Goal: Information Seeking & Learning: Learn about a topic

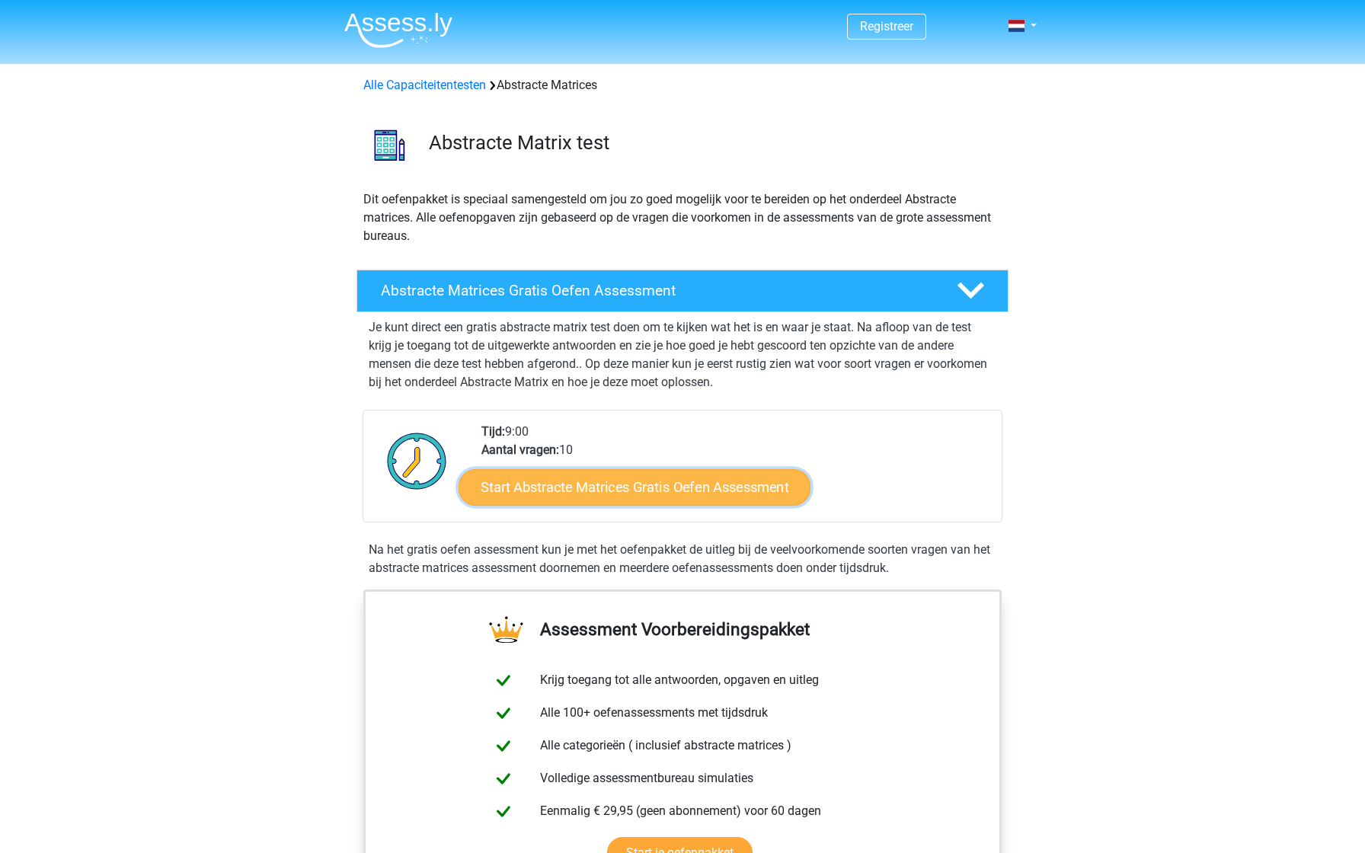
click at [651, 479] on link "Start Abstracte Matrices Gratis Oefen Assessment" at bounding box center [635, 486] width 352 height 37
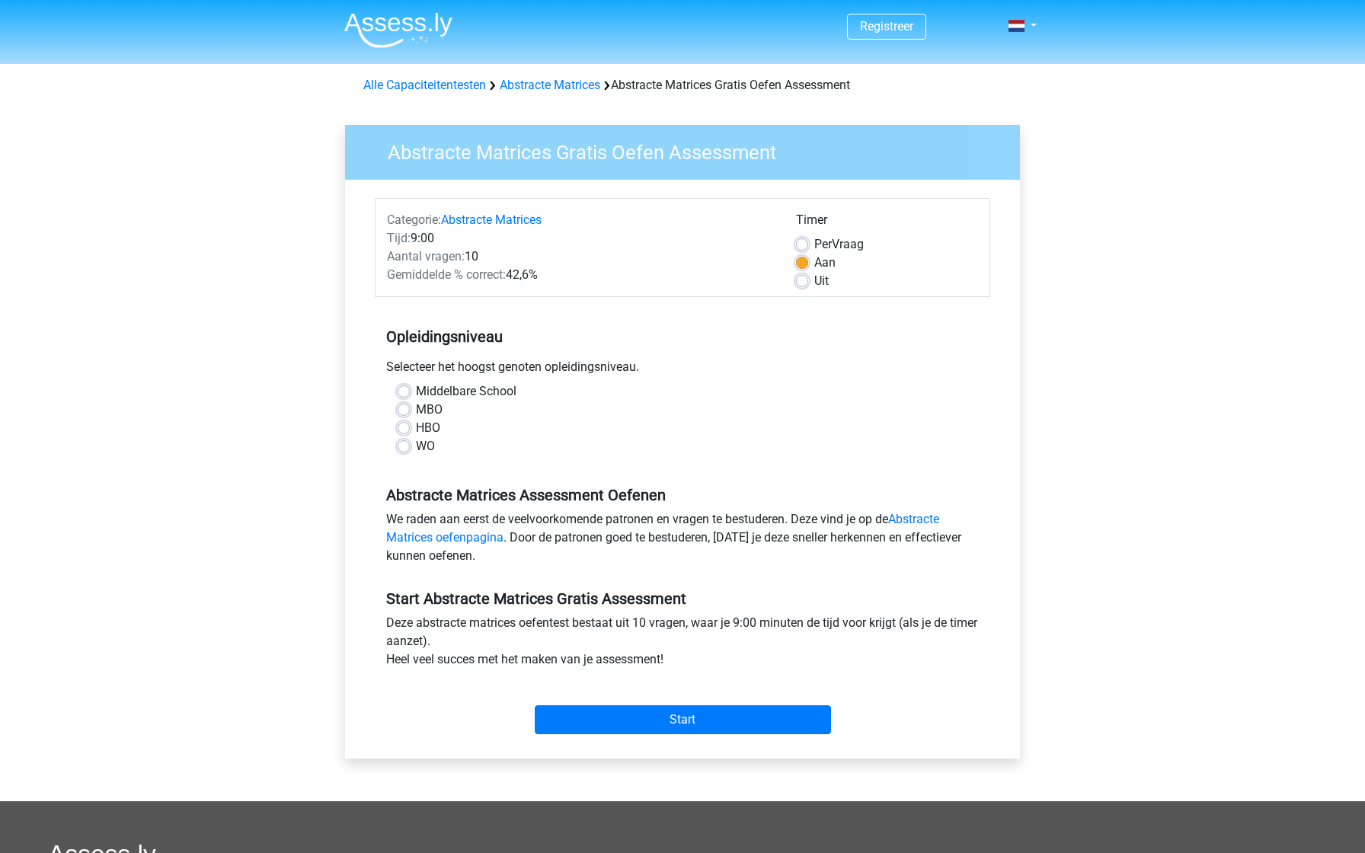
click at [420, 445] on label "WO" at bounding box center [425, 446] width 19 height 18
click at [410, 445] on input "WO" at bounding box center [404, 444] width 12 height 15
radio input "true"
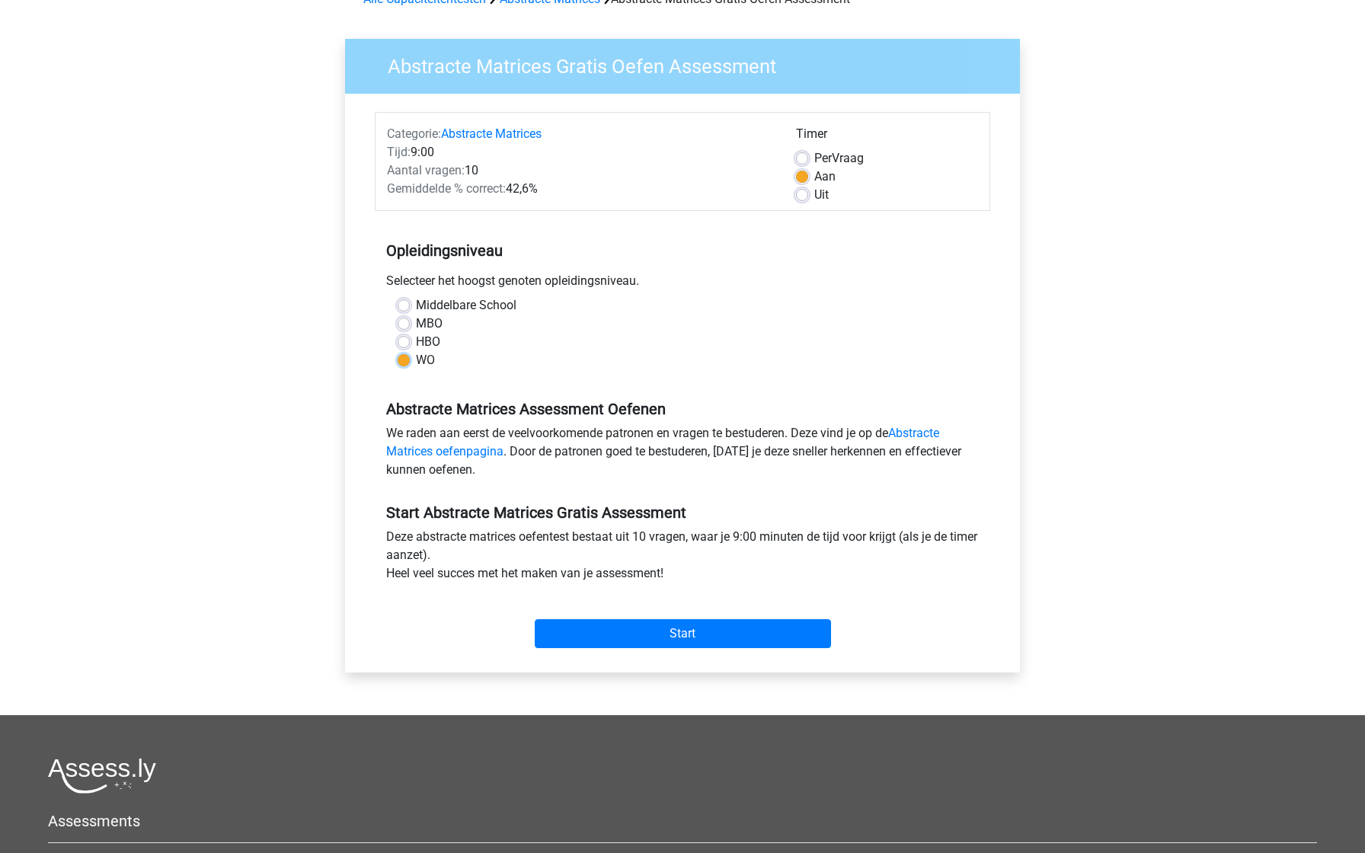
scroll to position [87, 0]
click at [848, 150] on label "Per Vraag" at bounding box center [839, 158] width 50 height 18
click at [808, 150] on input "Per Vraag" at bounding box center [802, 156] width 12 height 15
radio input "true"
click at [825, 178] on label "Aan" at bounding box center [824, 176] width 21 height 18
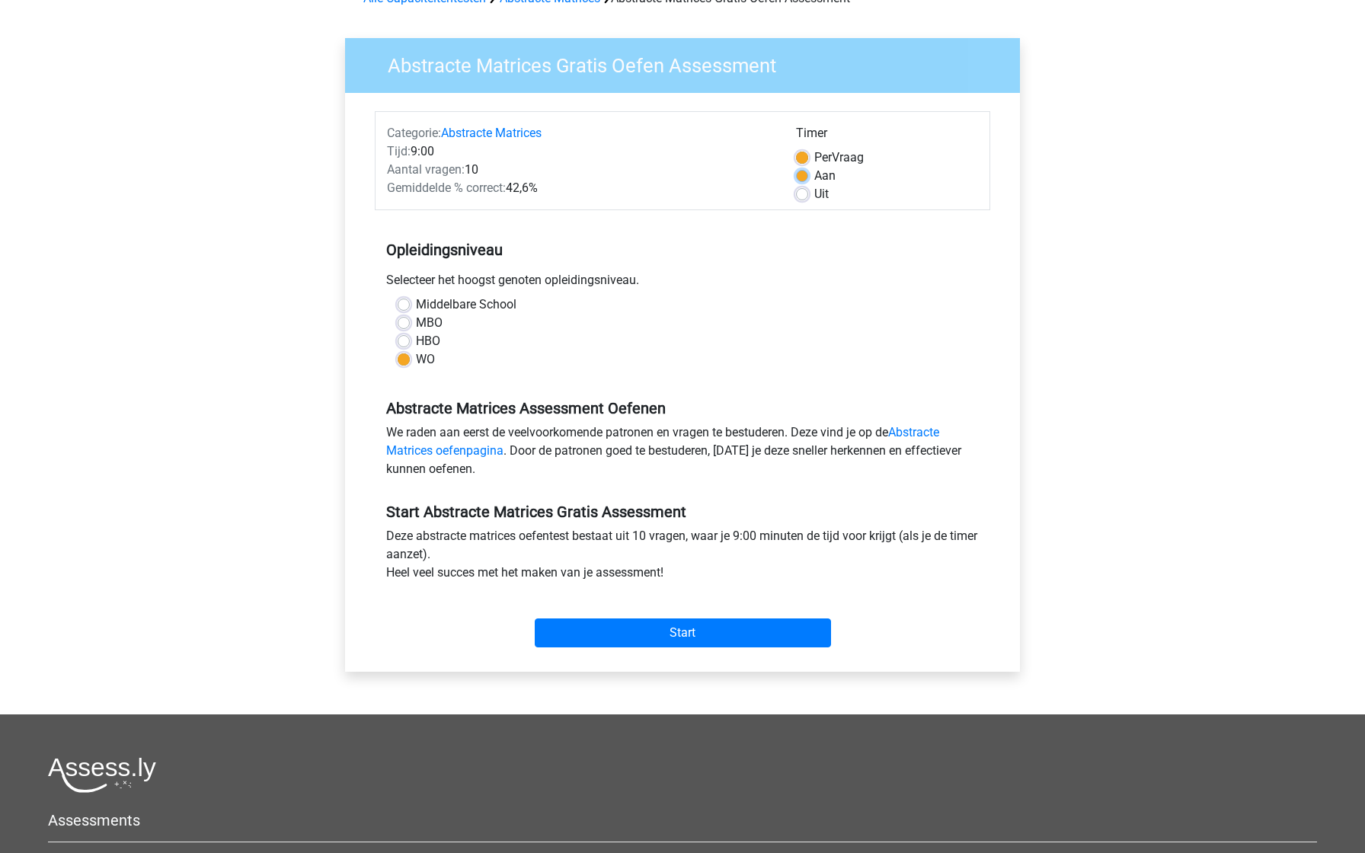
click at [808, 178] on input "Aan" at bounding box center [802, 174] width 12 height 15
radio input "true"
click at [686, 623] on input "Start" at bounding box center [683, 633] width 296 height 29
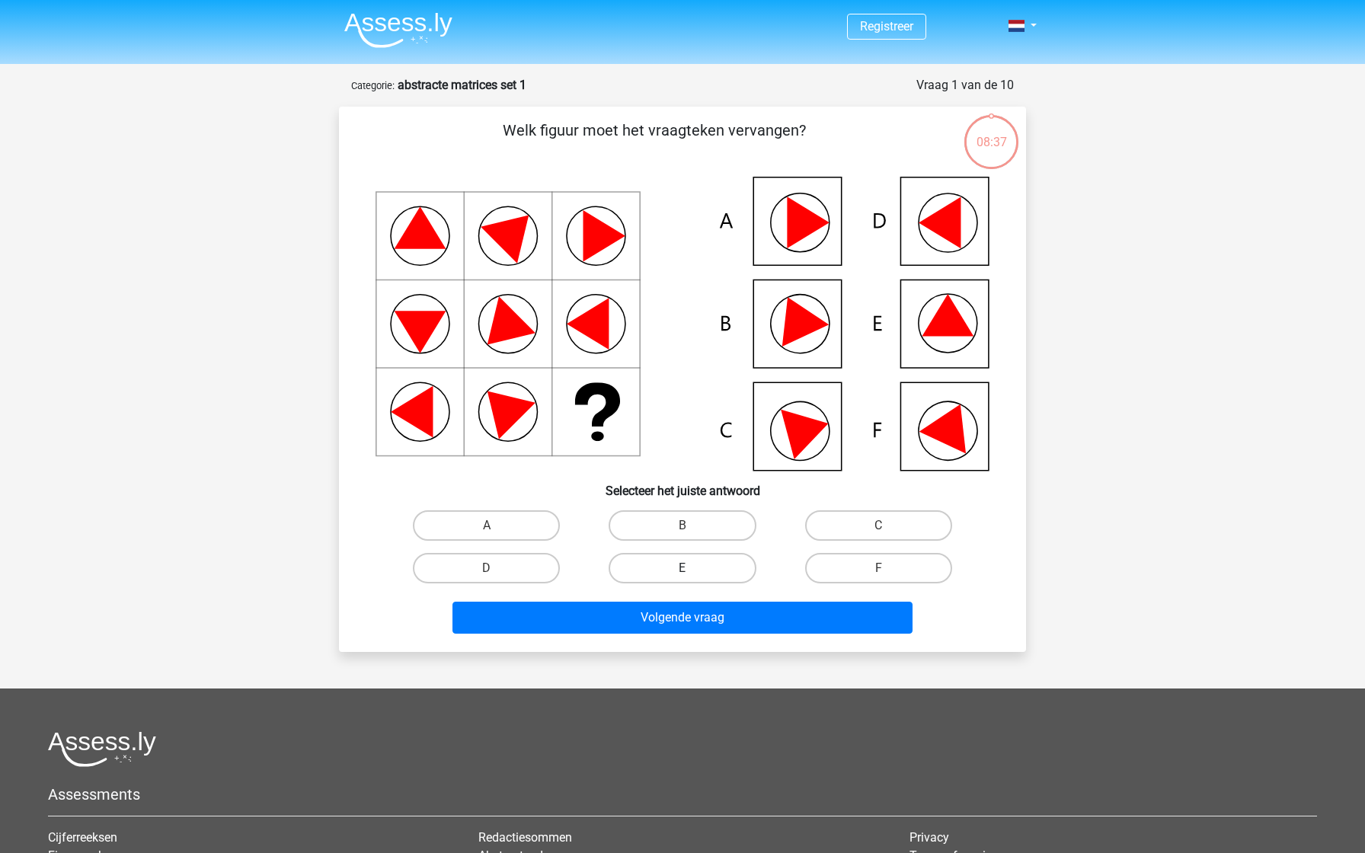
click at [682, 580] on label "E" at bounding box center [682, 568] width 147 height 30
click at [683, 578] on input "E" at bounding box center [688, 573] width 10 height 10
radio input "true"
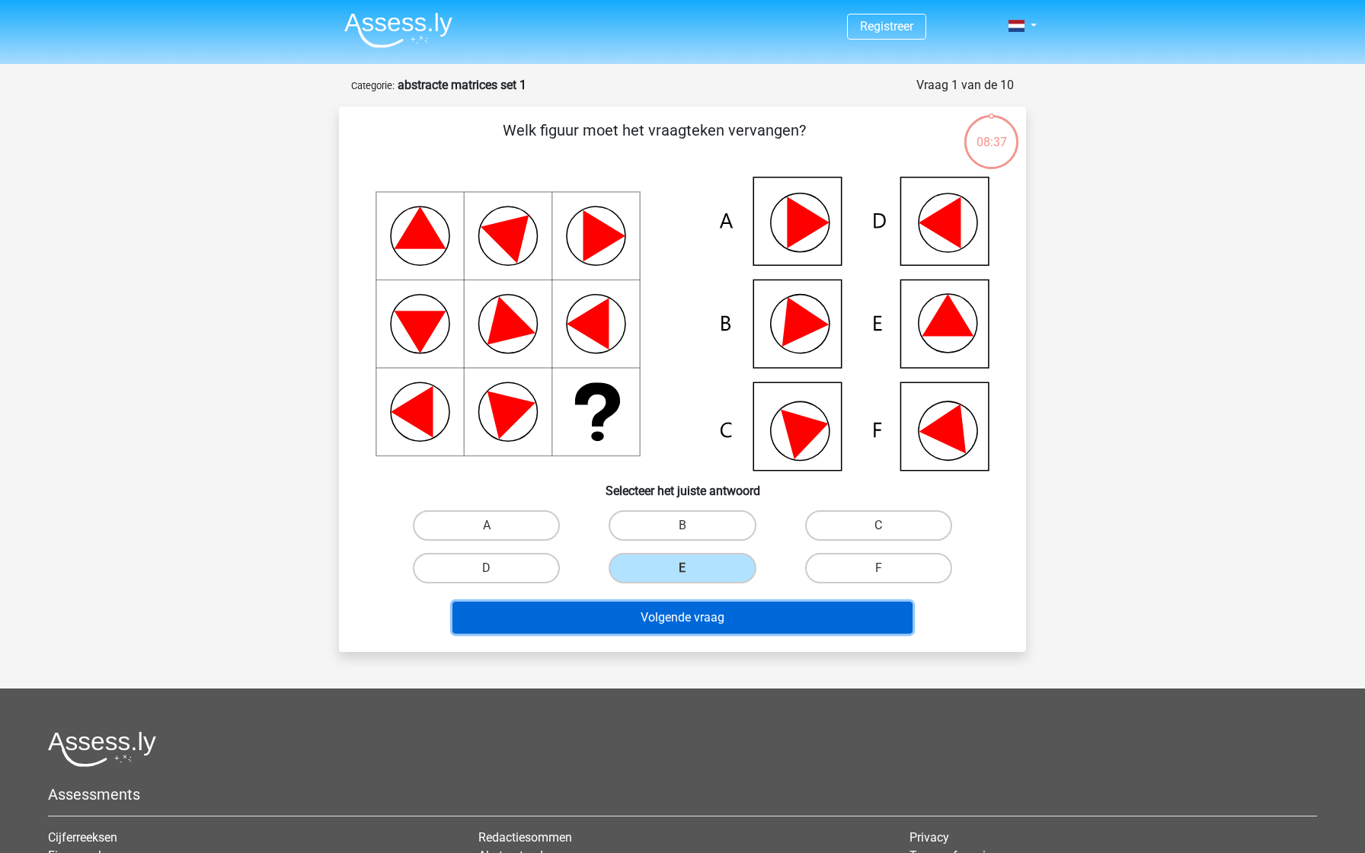
click at [683, 615] on button "Volgende vraag" at bounding box center [682, 618] width 461 height 32
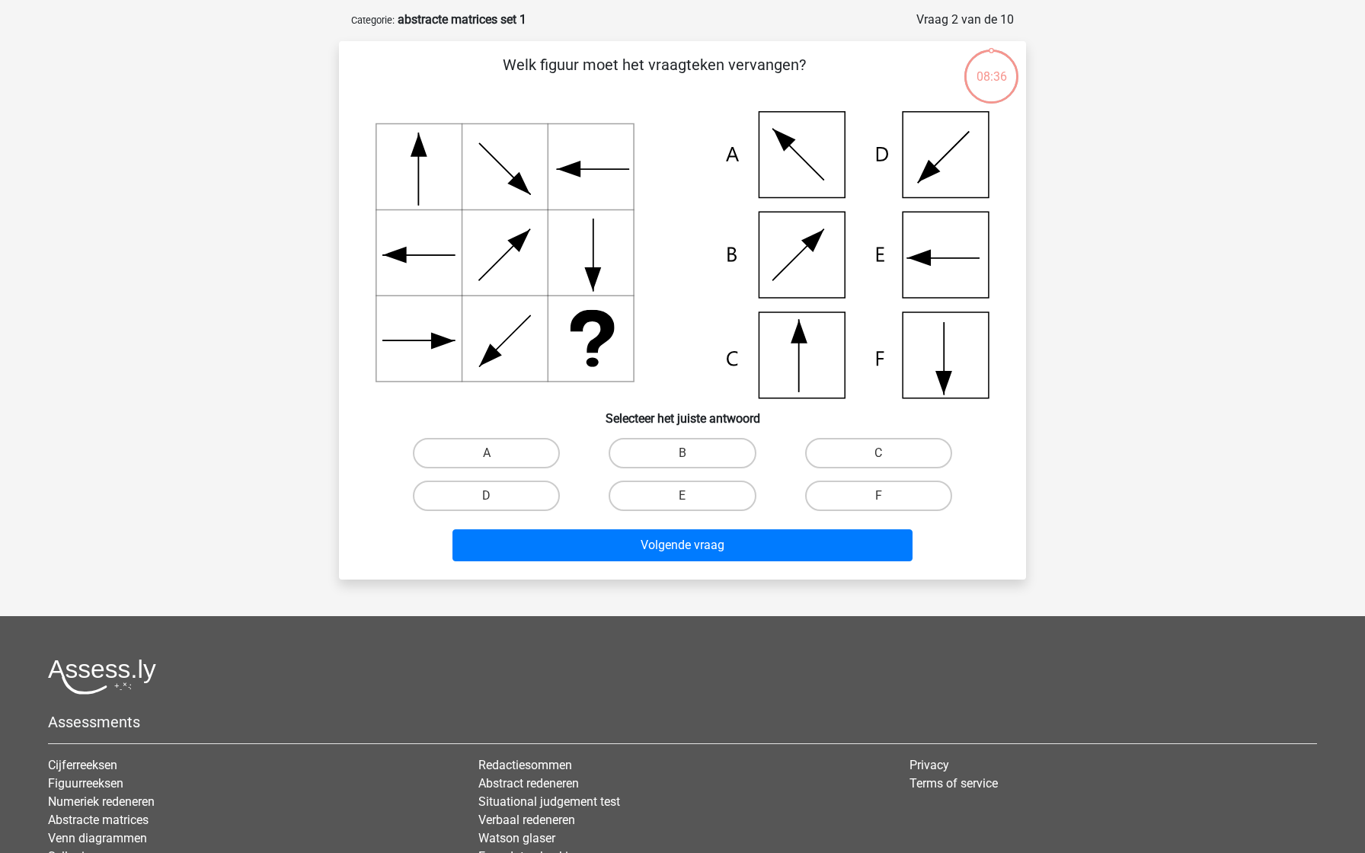
scroll to position [76, 0]
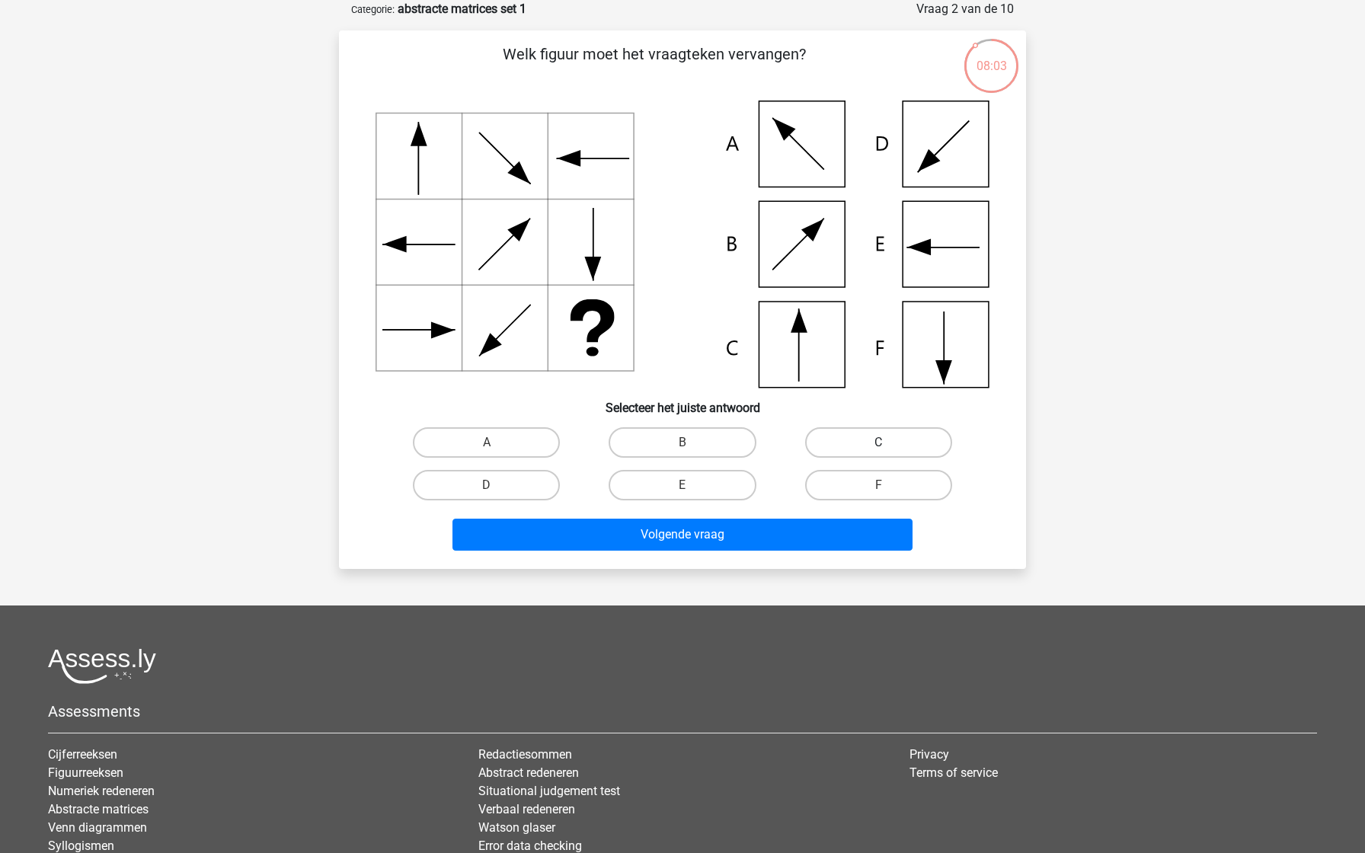
click at [868, 435] on label "C" at bounding box center [878, 442] width 147 height 30
click at [878, 443] on input "C" at bounding box center [883, 448] width 10 height 10
radio input "true"
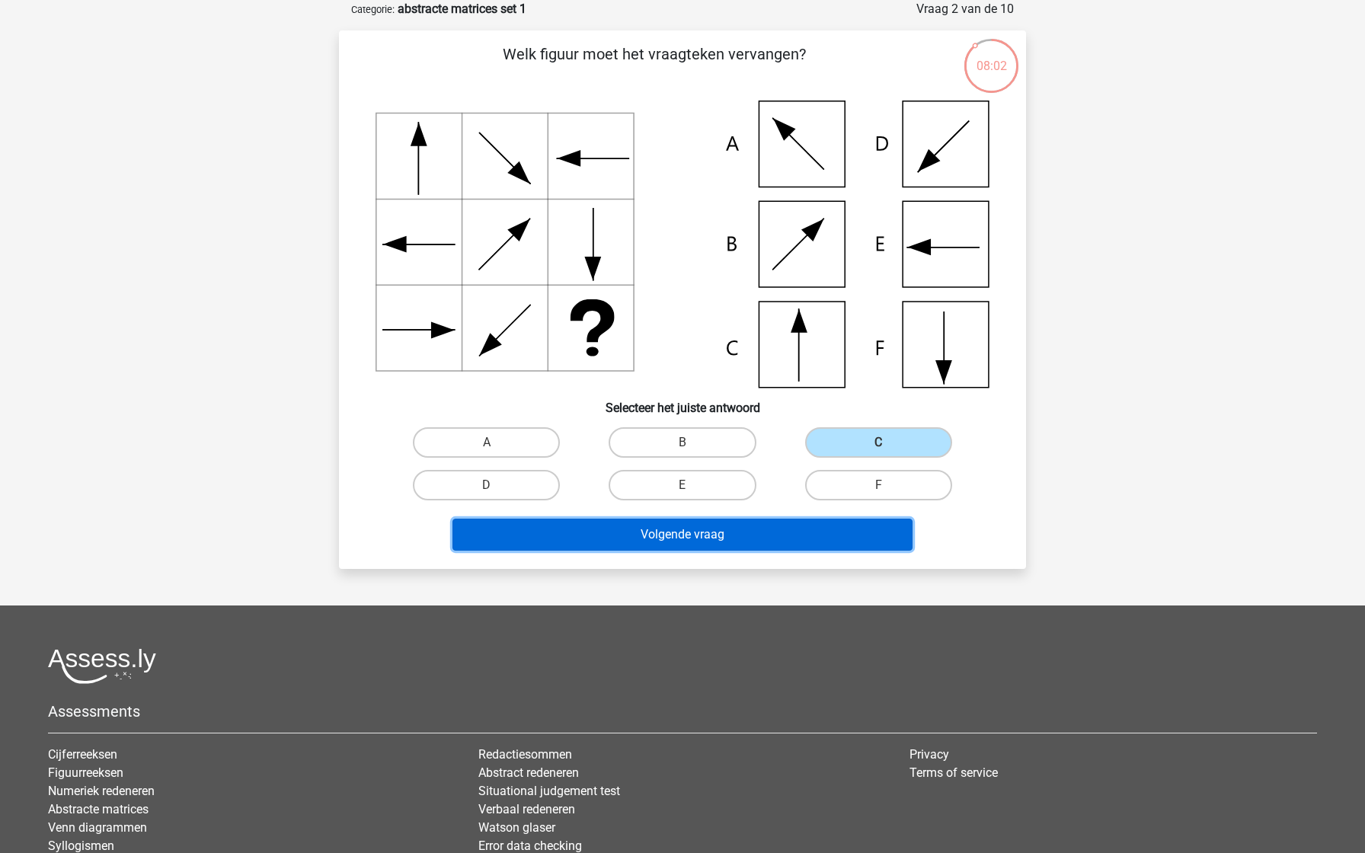
click at [764, 545] on button "Volgende vraag" at bounding box center [682, 535] width 461 height 32
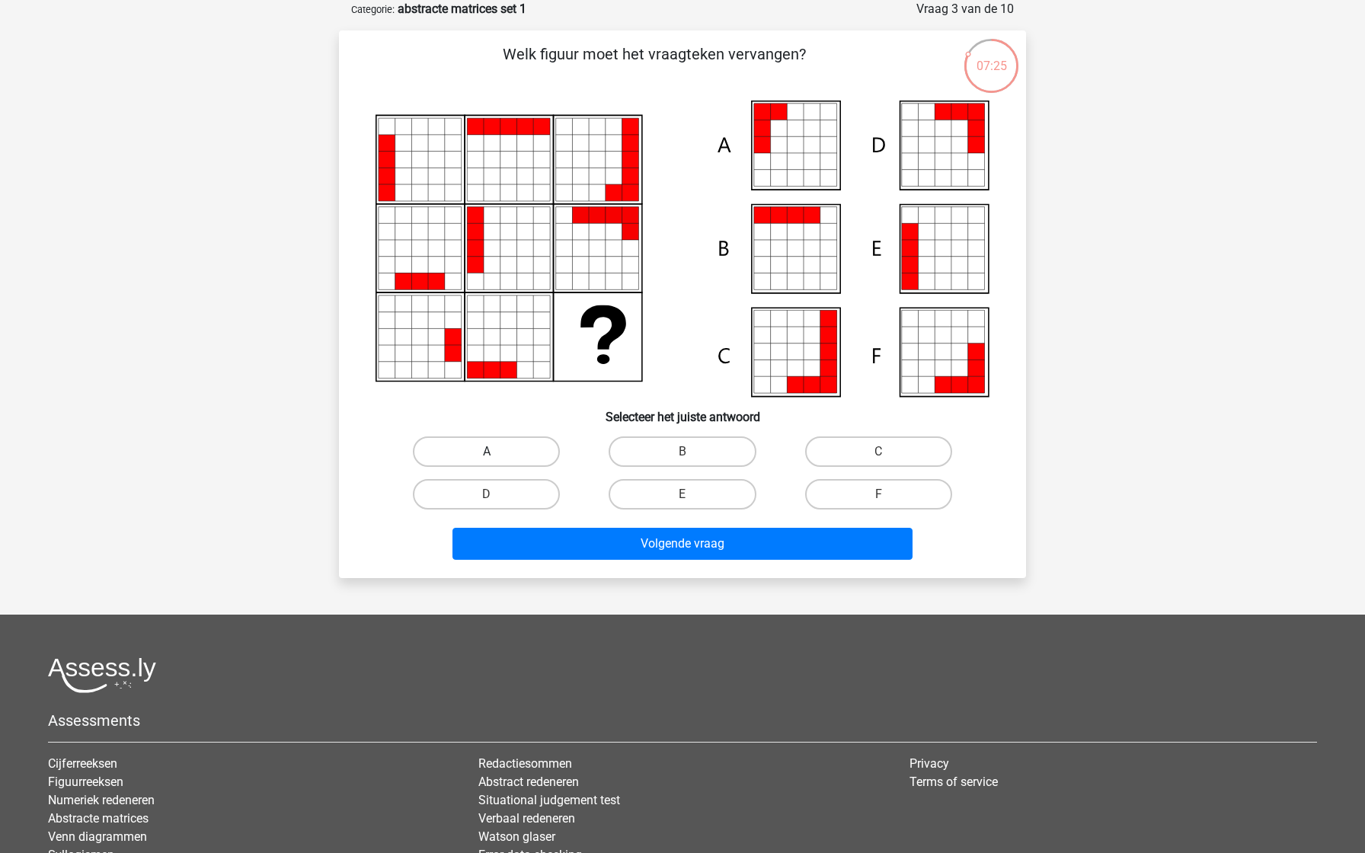
click at [503, 446] on label "A" at bounding box center [486, 451] width 147 height 30
click at [497, 452] on input "A" at bounding box center [492, 457] width 10 height 10
radio input "true"
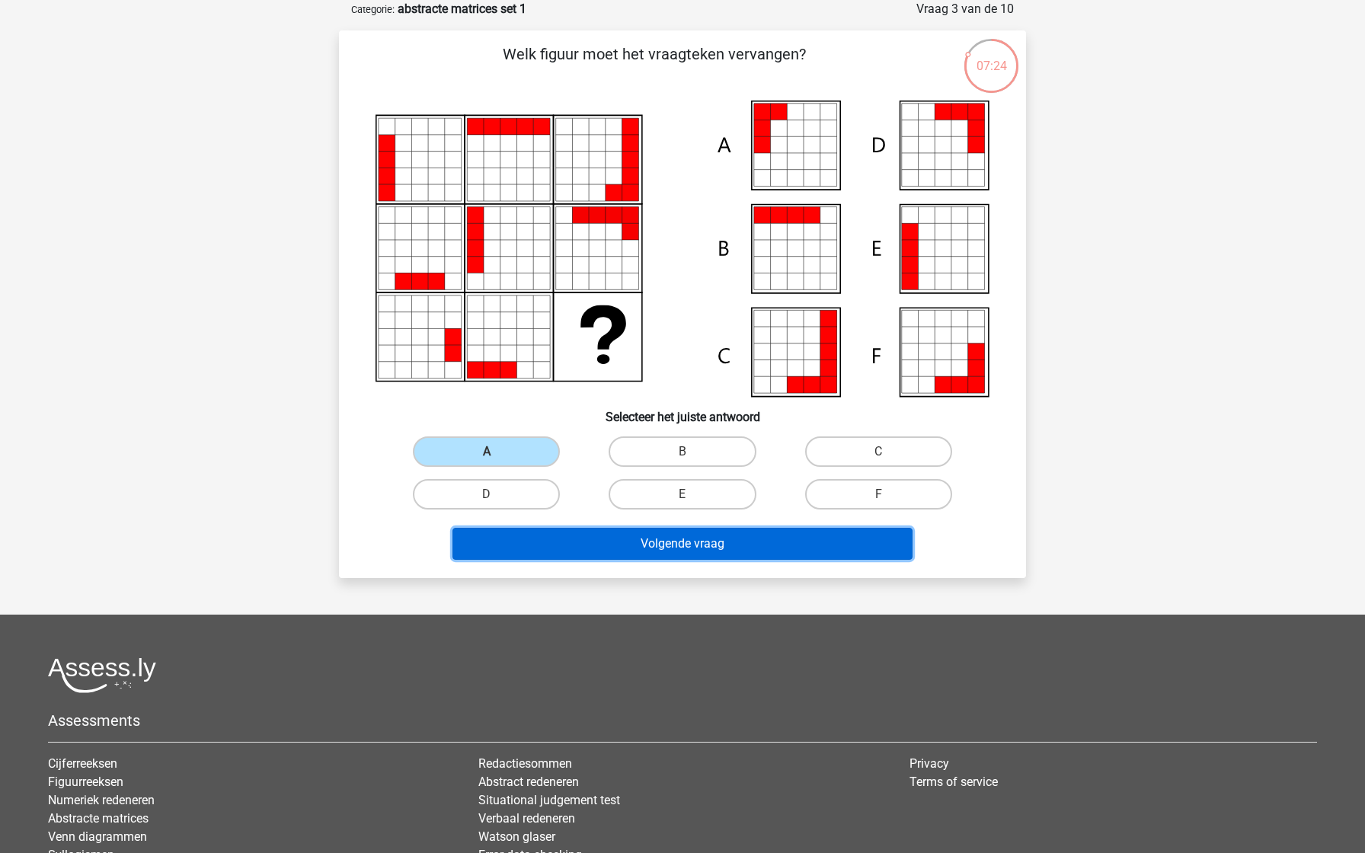
click at [537, 556] on button "Volgende vraag" at bounding box center [682, 544] width 461 height 32
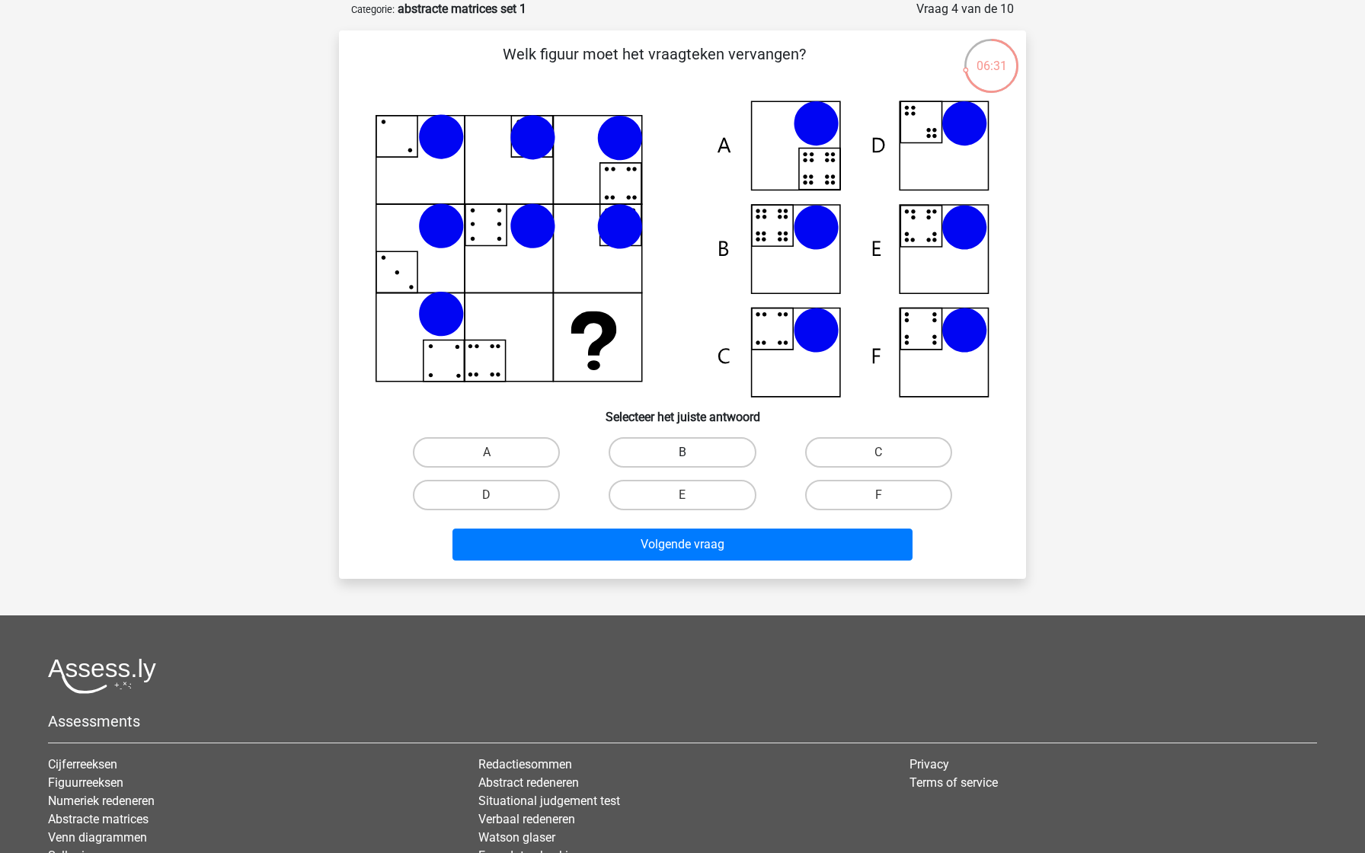
click at [662, 451] on label "B" at bounding box center [682, 452] width 147 height 30
click at [683, 452] on input "B" at bounding box center [688, 457] width 10 height 10
radio input "true"
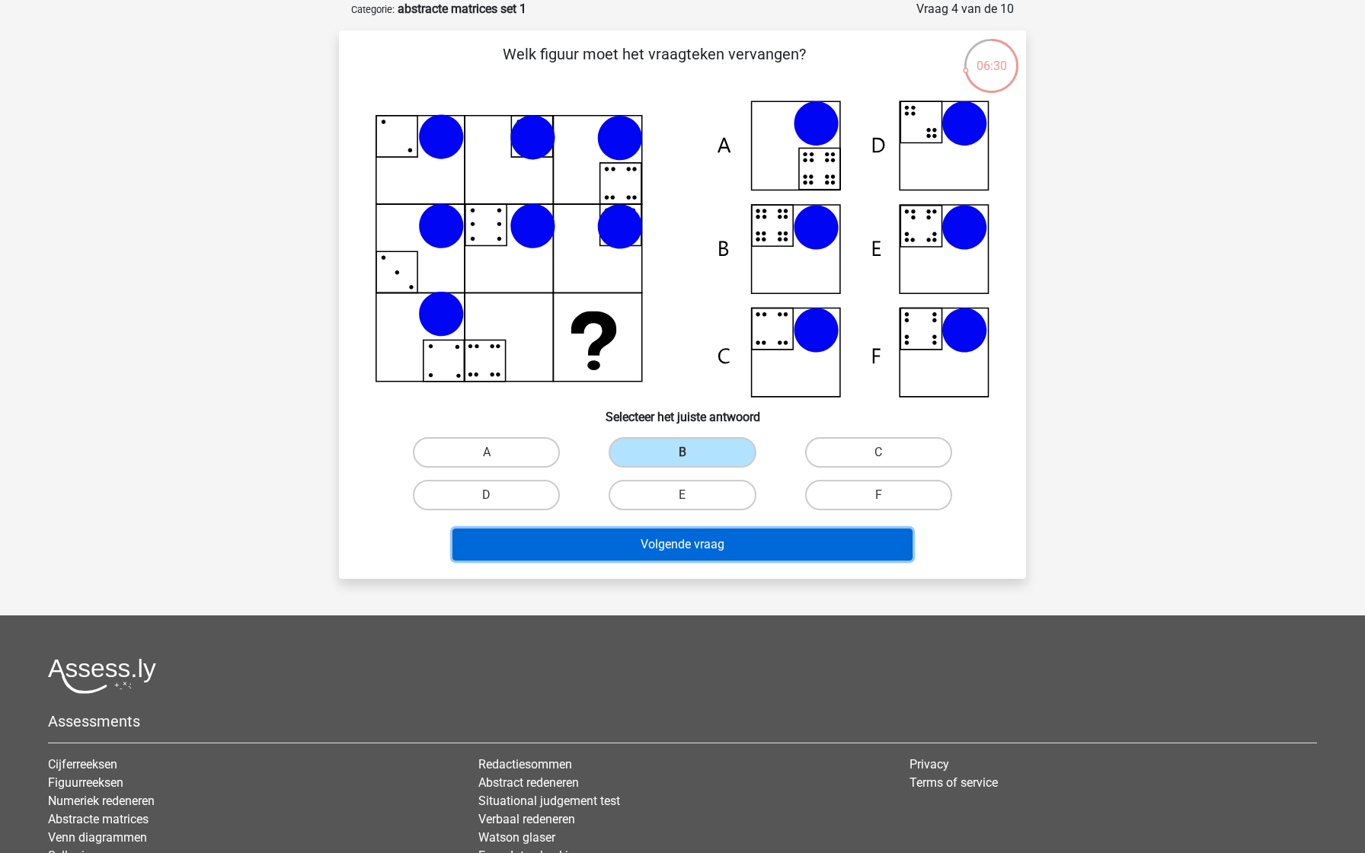
click at [625, 542] on button "Volgende vraag" at bounding box center [682, 545] width 461 height 32
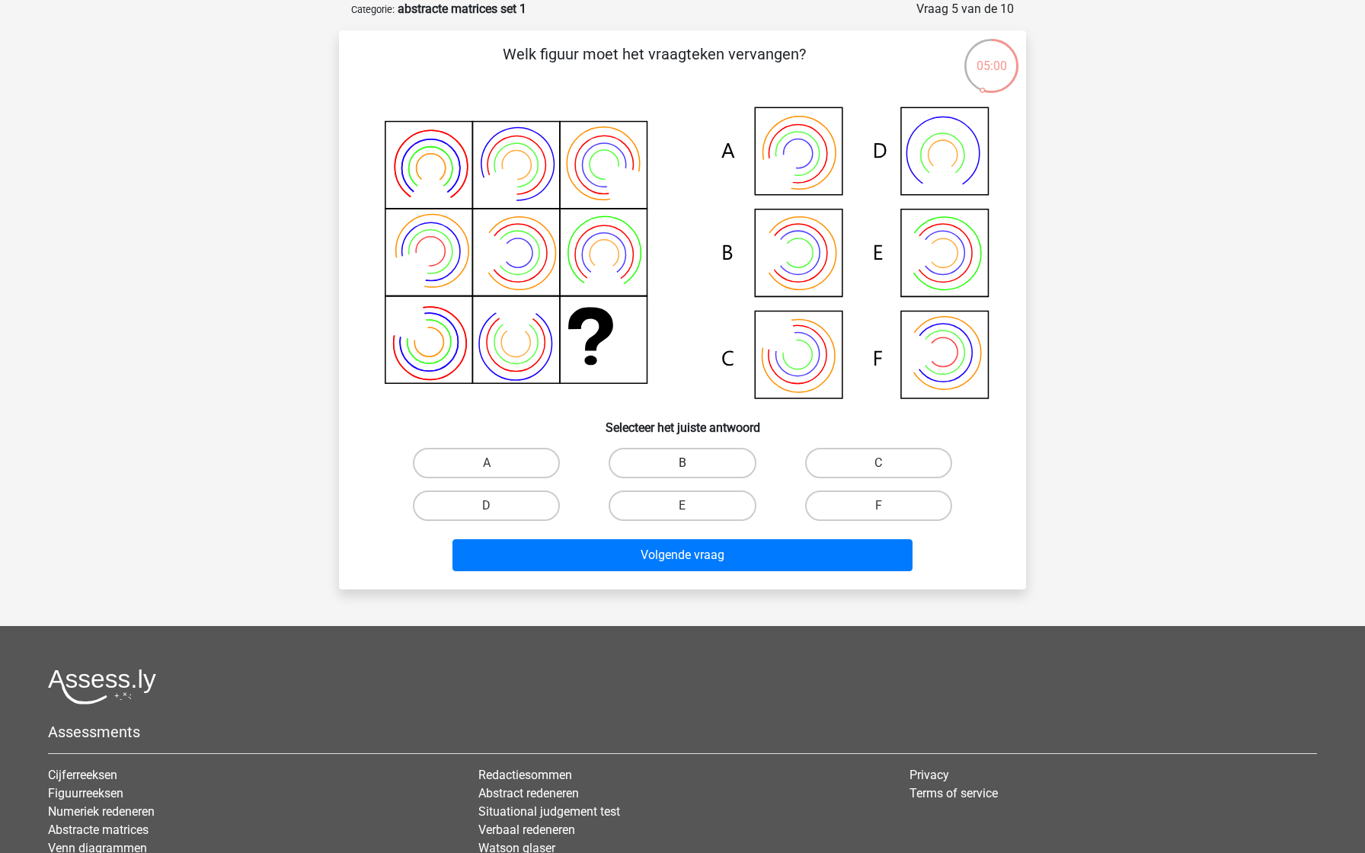
click at [664, 465] on label "B" at bounding box center [682, 463] width 147 height 30
click at [683, 465] on input "B" at bounding box center [688, 468] width 10 height 10
radio input "true"
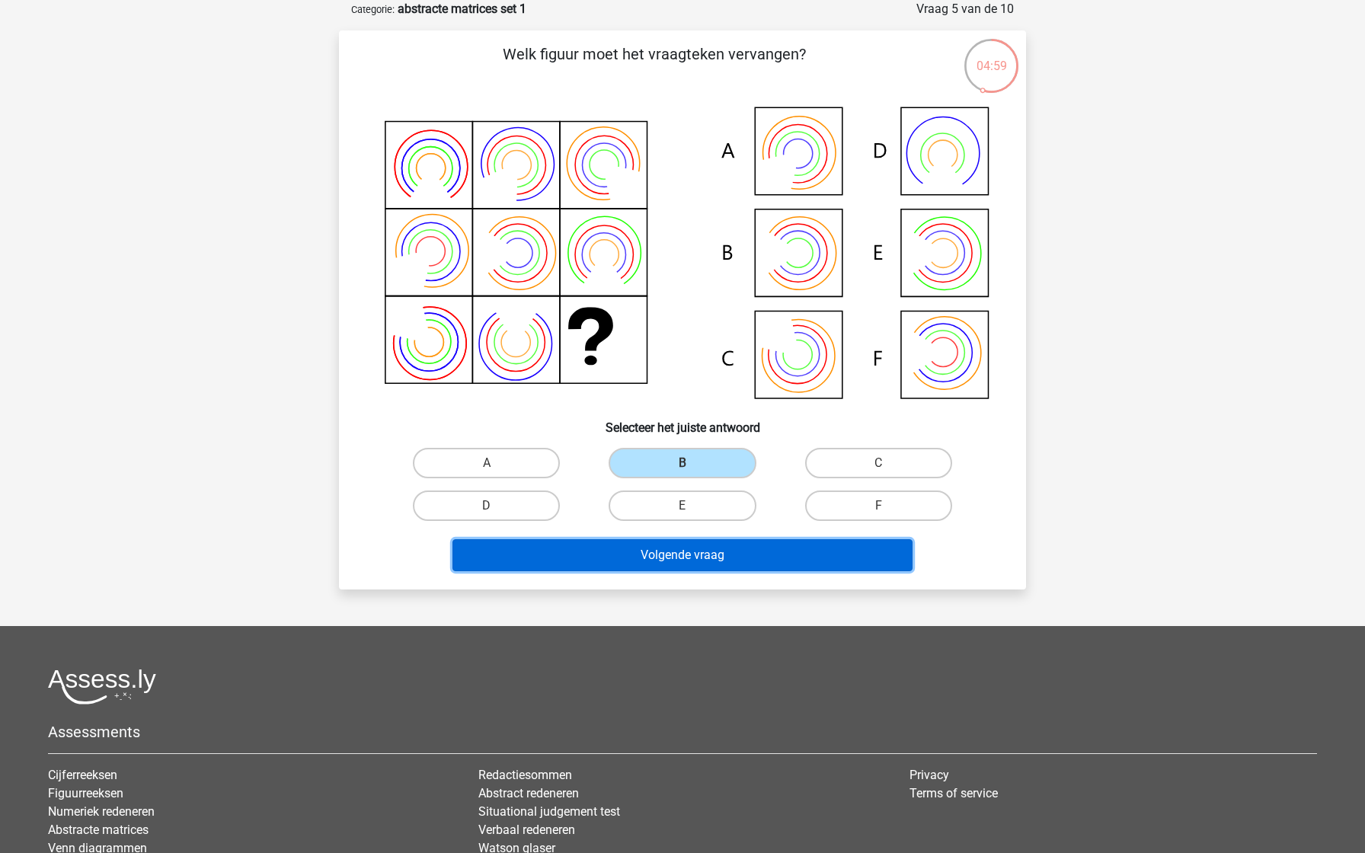
click at [658, 552] on button "Volgende vraag" at bounding box center [682, 555] width 461 height 32
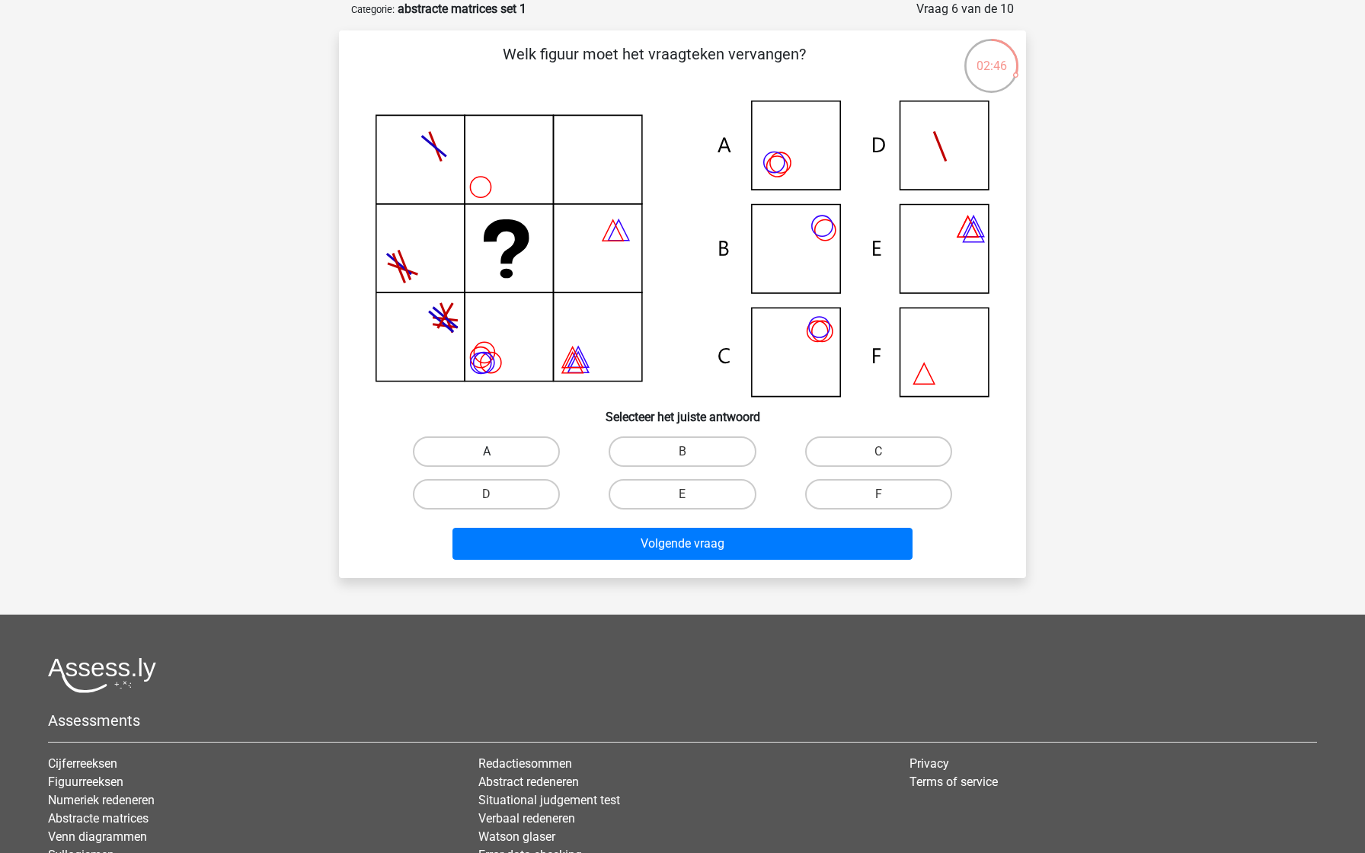
click at [507, 451] on label "A" at bounding box center [486, 451] width 147 height 30
click at [497, 452] on input "A" at bounding box center [492, 457] width 10 height 10
radio input "true"
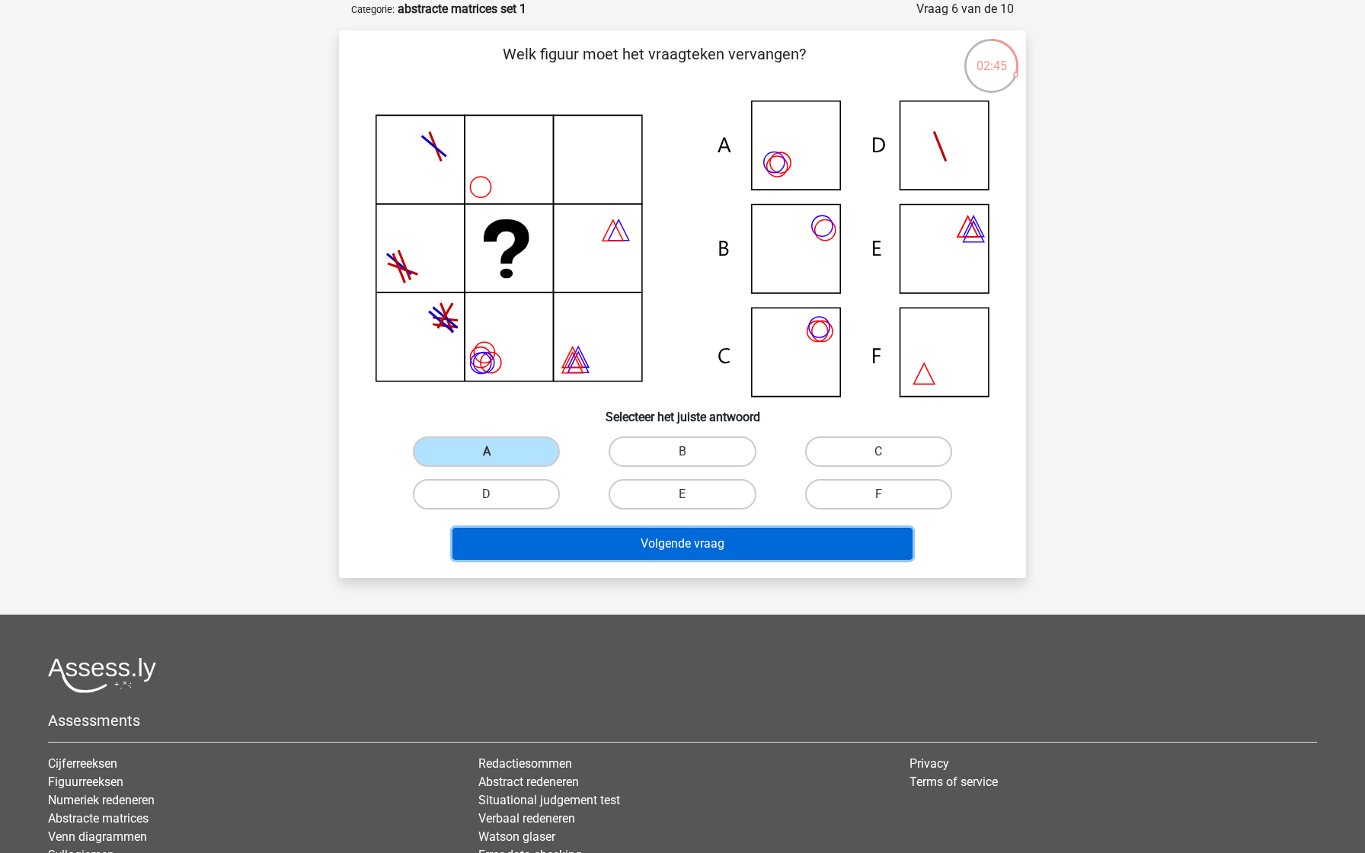
click at [623, 554] on button "Volgende vraag" at bounding box center [682, 544] width 461 height 32
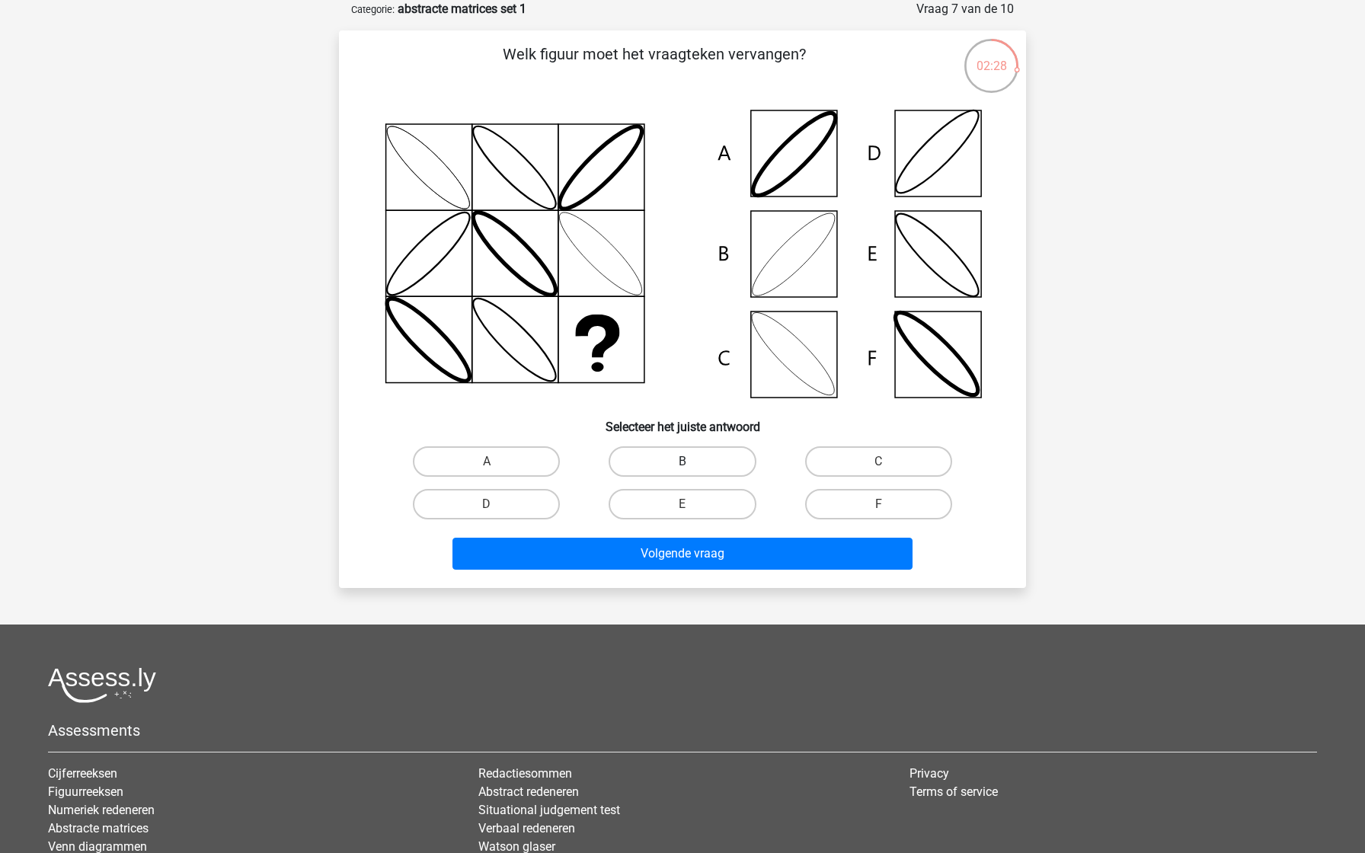
click at [644, 465] on label "B" at bounding box center [682, 461] width 147 height 30
click at [683, 465] on input "B" at bounding box center [688, 467] width 10 height 10
radio input "true"
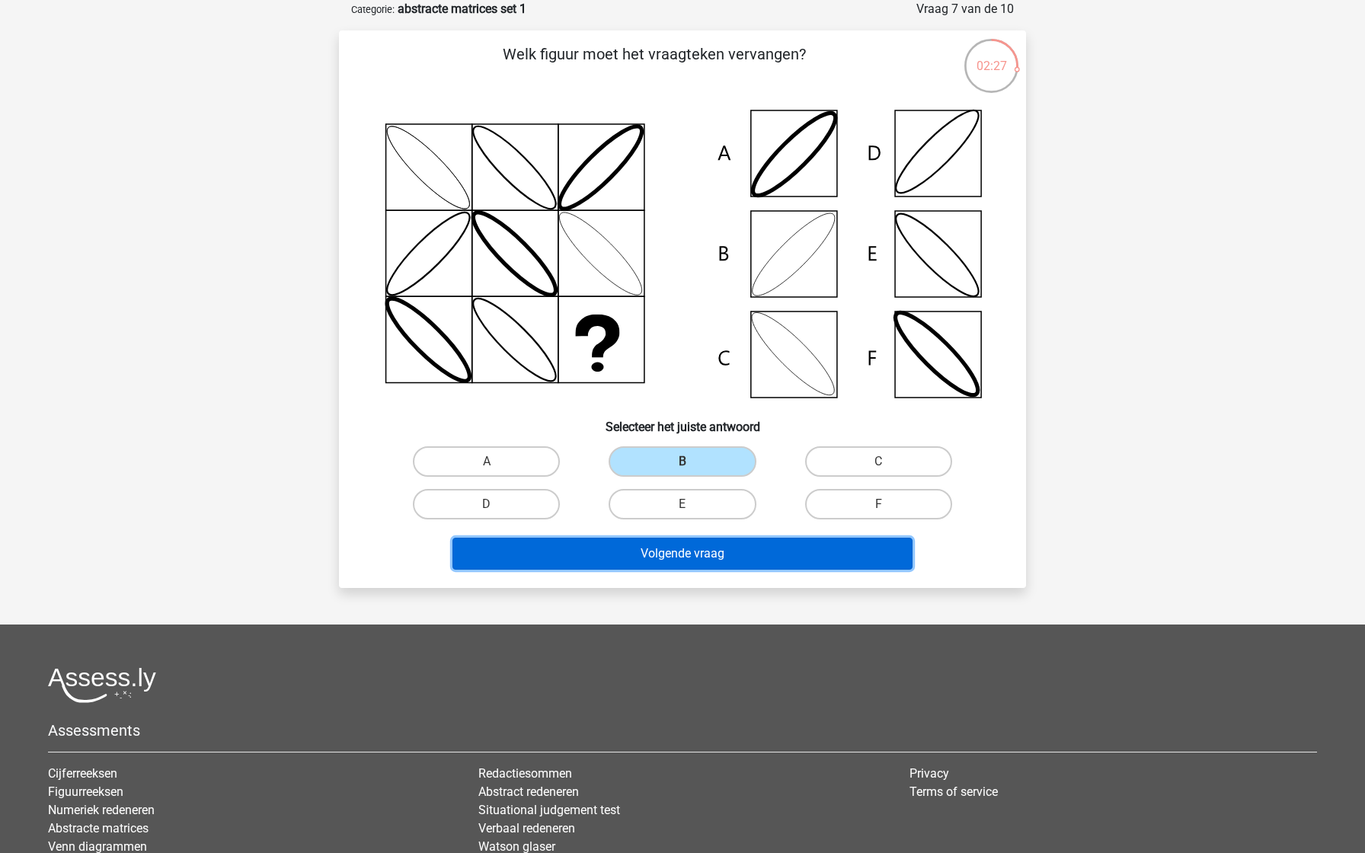
click at [643, 540] on button "Volgende vraag" at bounding box center [682, 554] width 461 height 32
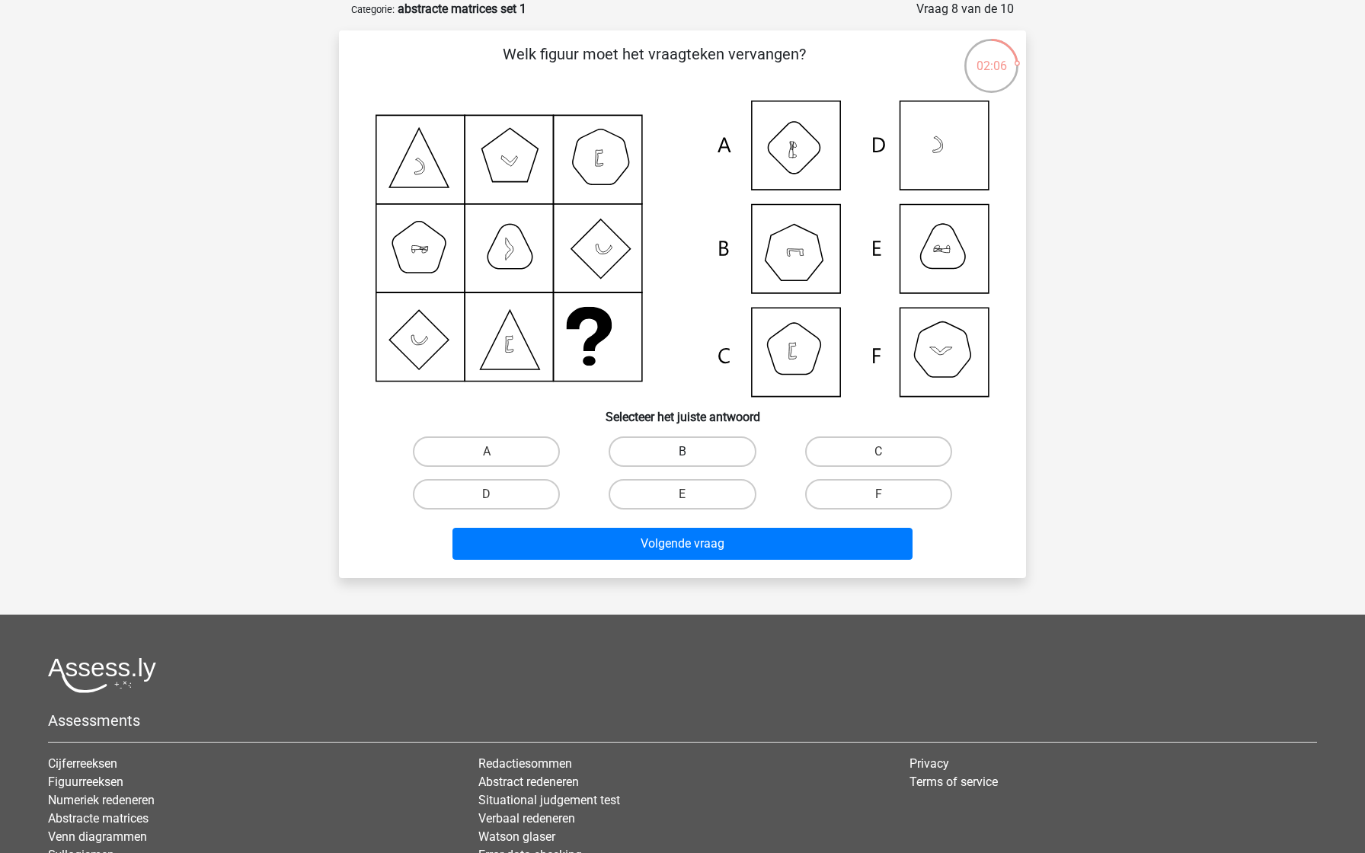
click at [676, 459] on label "B" at bounding box center [682, 451] width 147 height 30
click at [683, 459] on input "B" at bounding box center [688, 457] width 10 height 10
radio input "true"
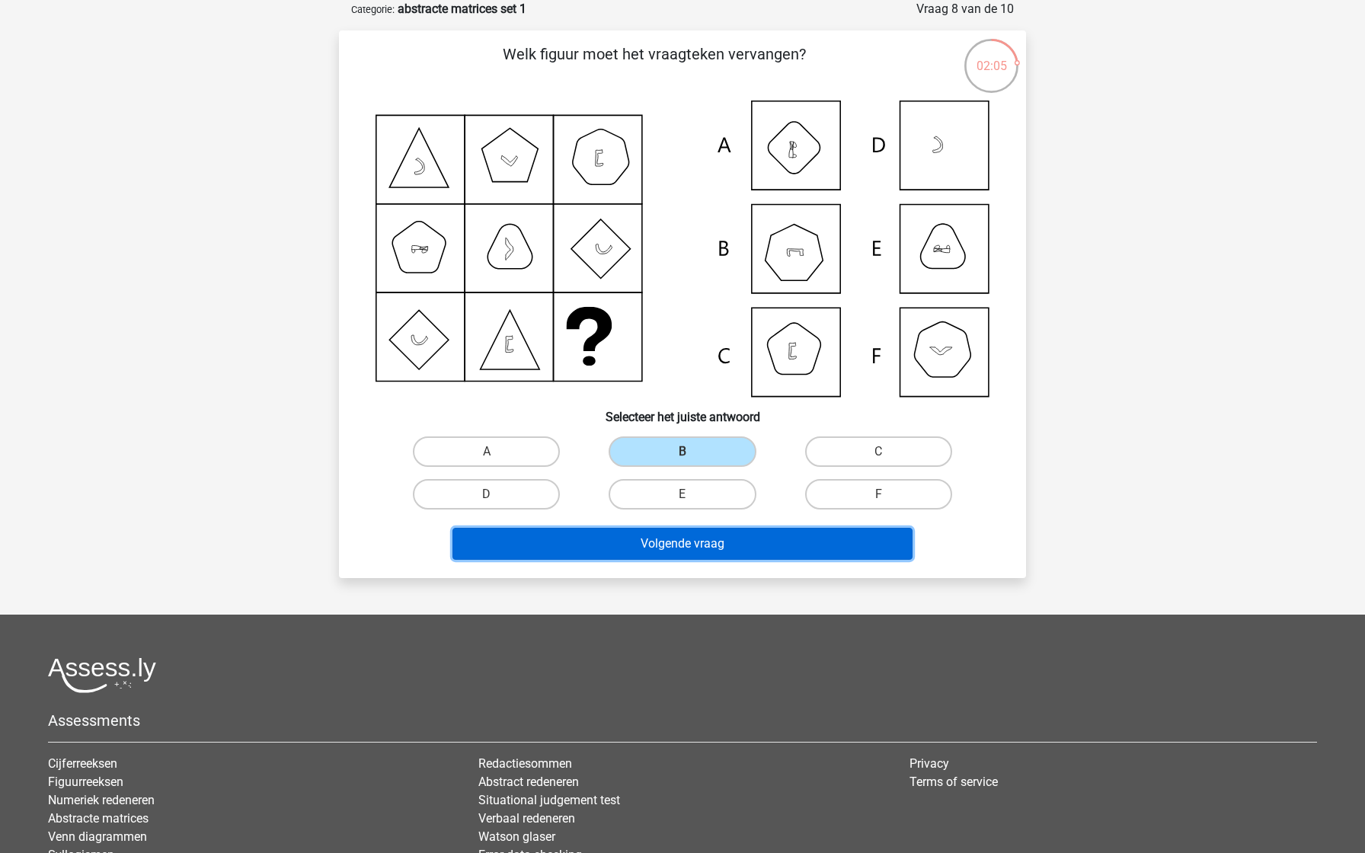
click at [657, 544] on button "Volgende vraag" at bounding box center [682, 544] width 461 height 32
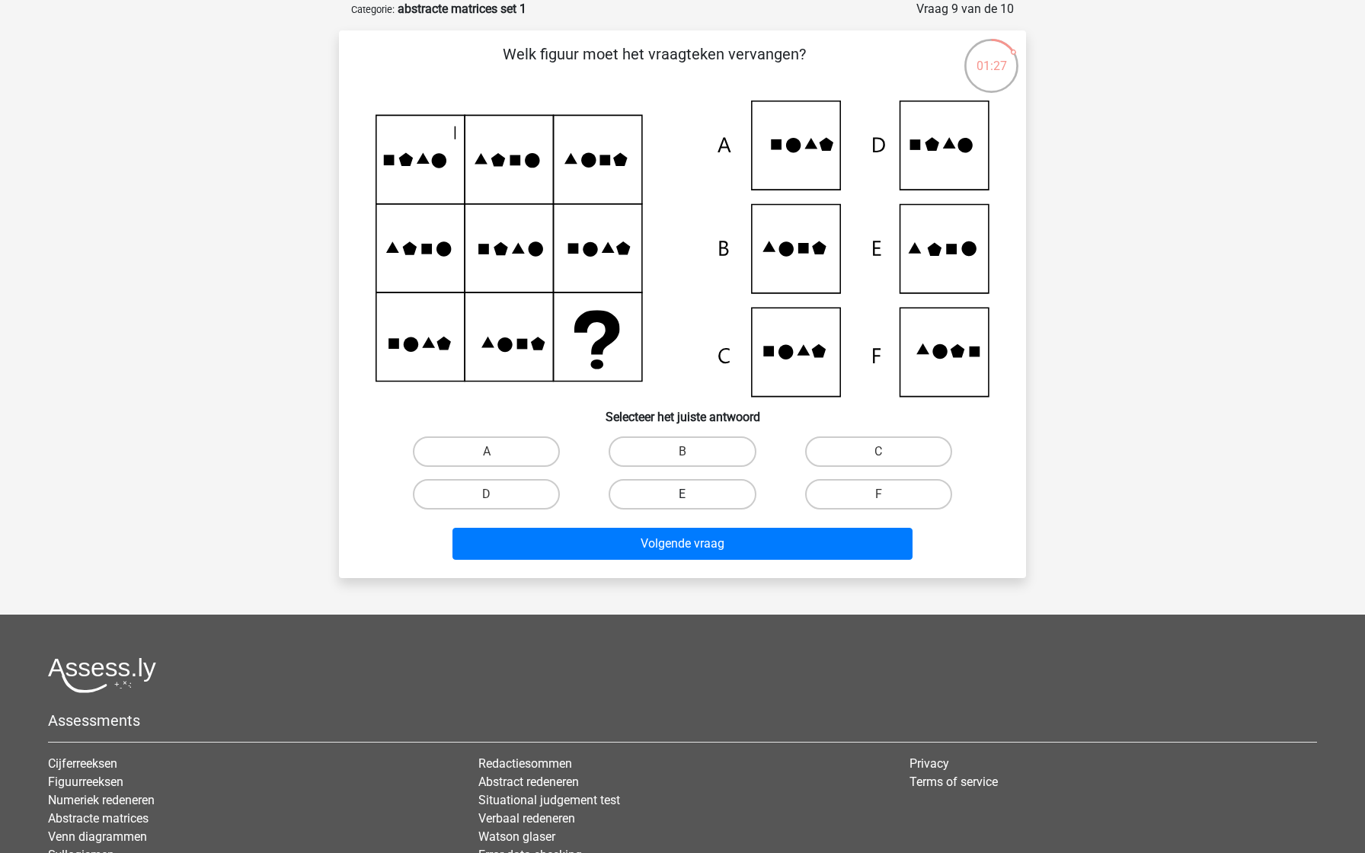
click at [686, 488] on label "E" at bounding box center [682, 494] width 147 height 30
click at [686, 494] on input "E" at bounding box center [688, 499] width 10 height 10
radio input "true"
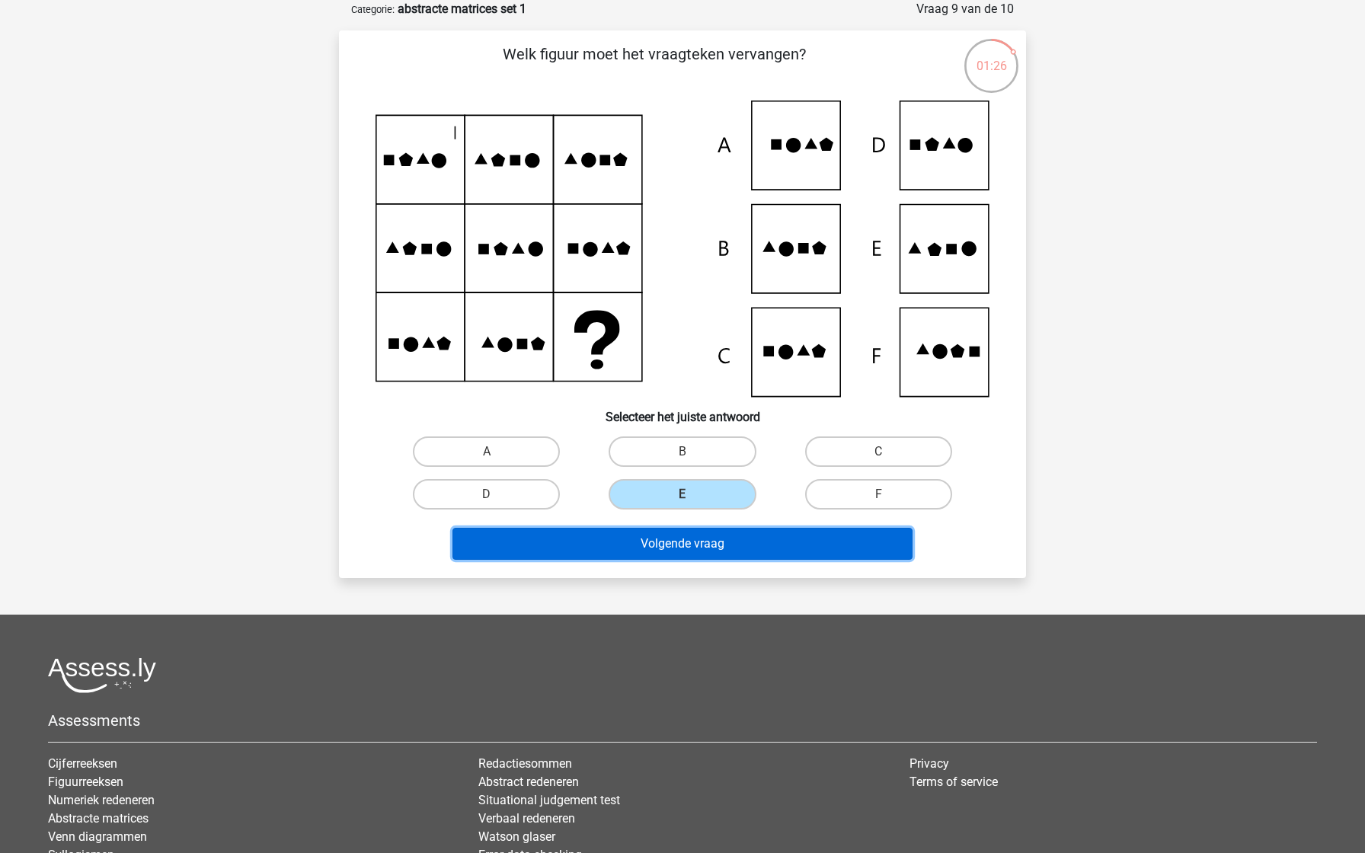
click at [689, 531] on button "Volgende vraag" at bounding box center [682, 544] width 461 height 32
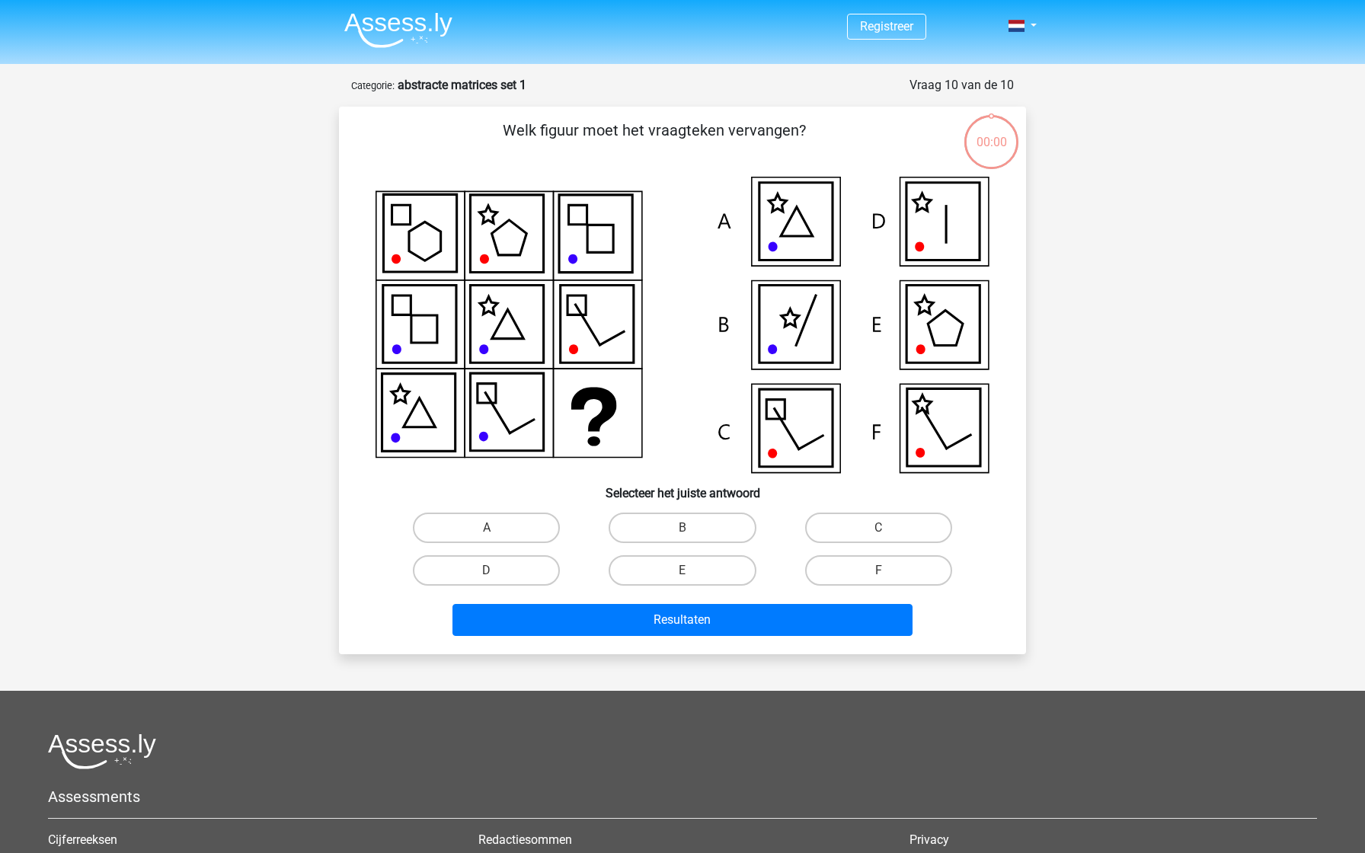
scroll to position [76, 0]
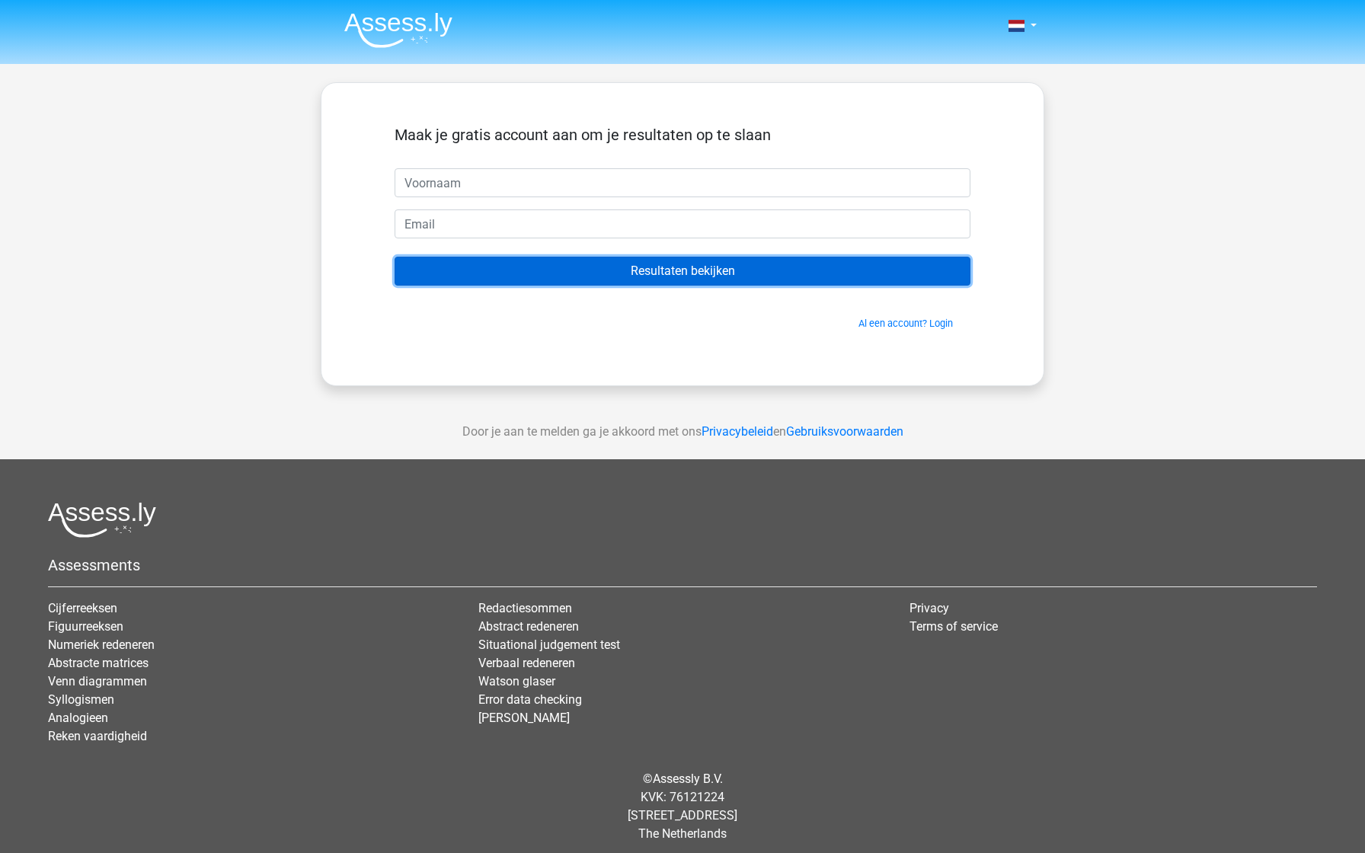
click at [662, 281] on input "Resultaten bekijken" at bounding box center [683, 271] width 576 height 29
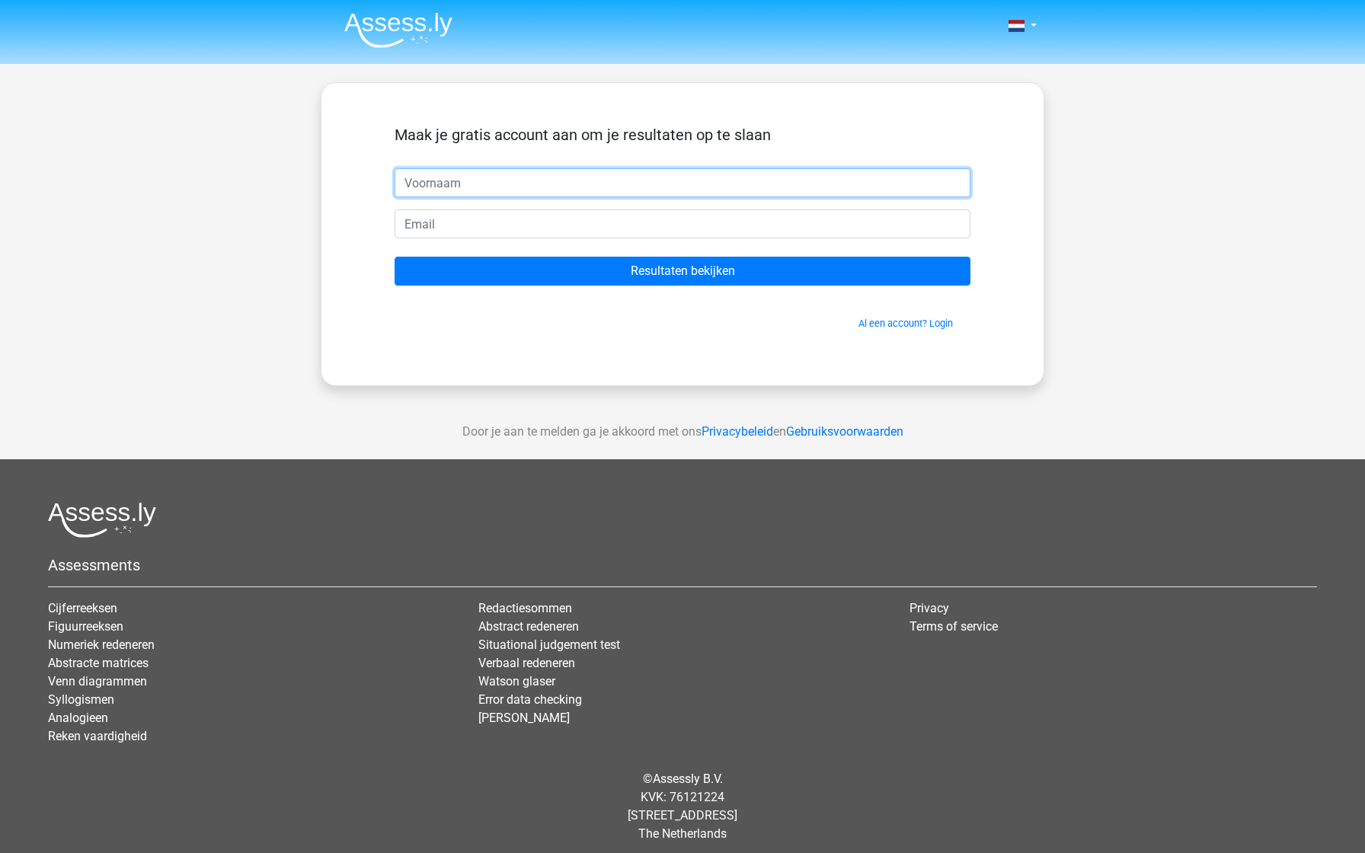
click at [472, 181] on input "text" at bounding box center [683, 182] width 576 height 29
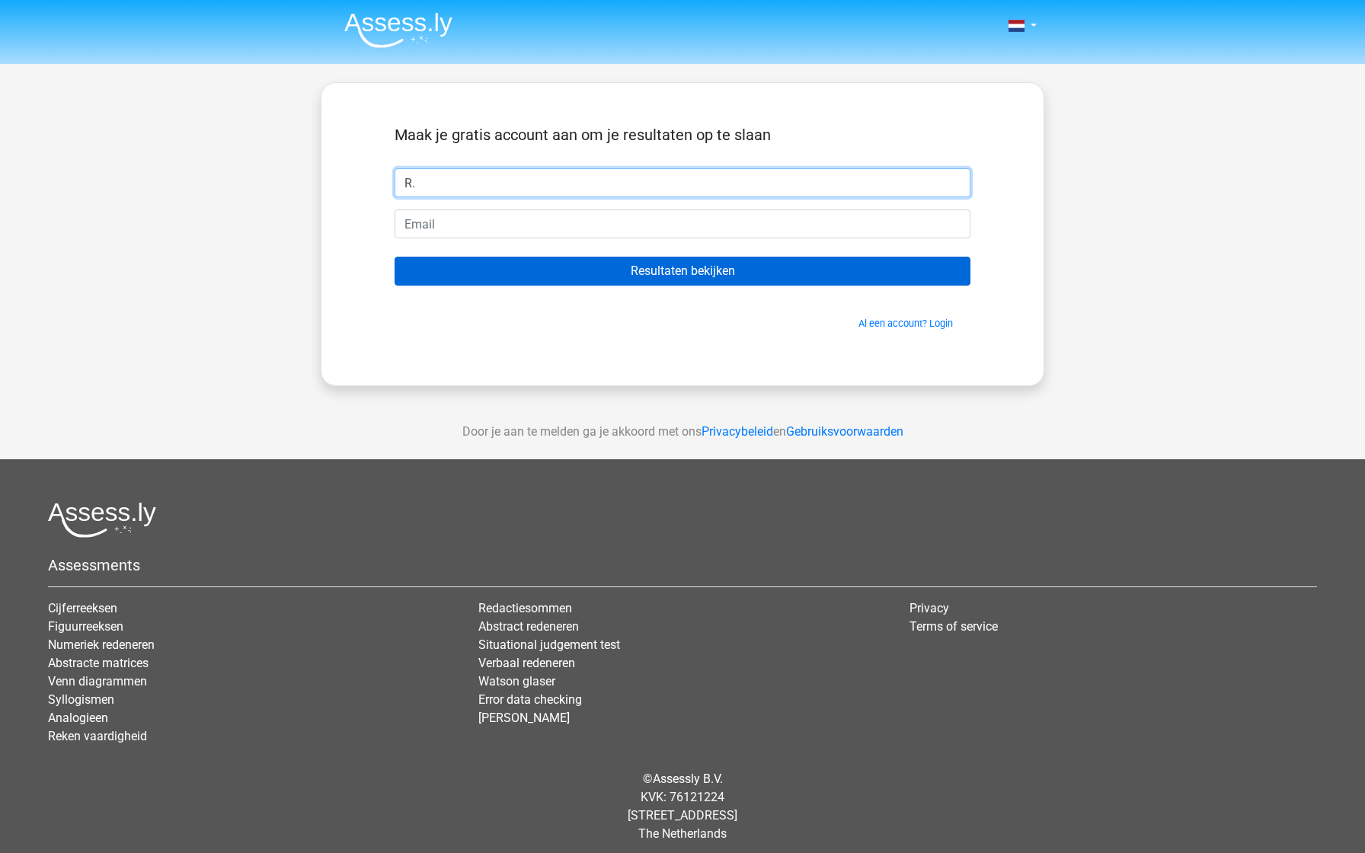
type input "R."
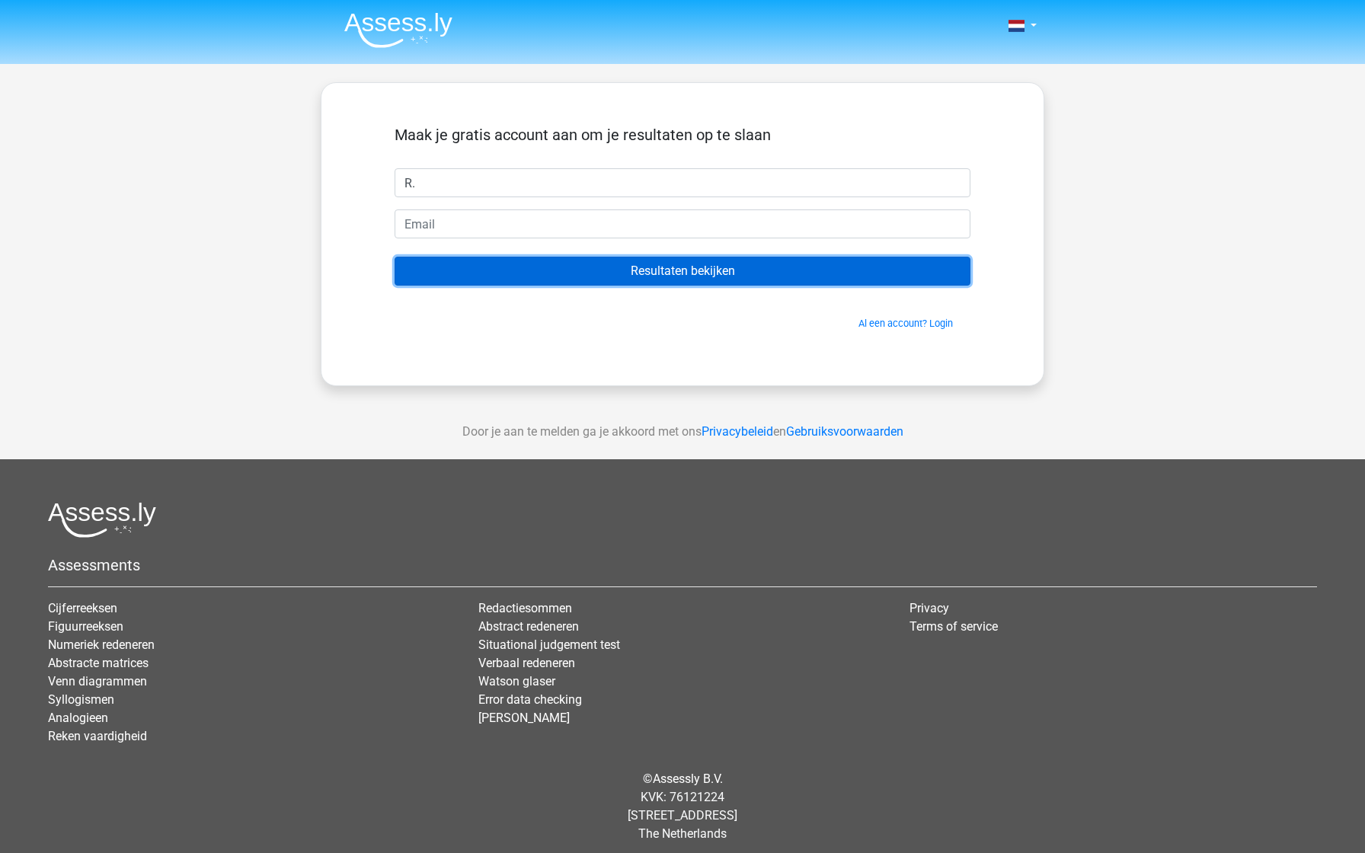
click at [657, 269] on input "Resultaten bekijken" at bounding box center [683, 271] width 576 height 29
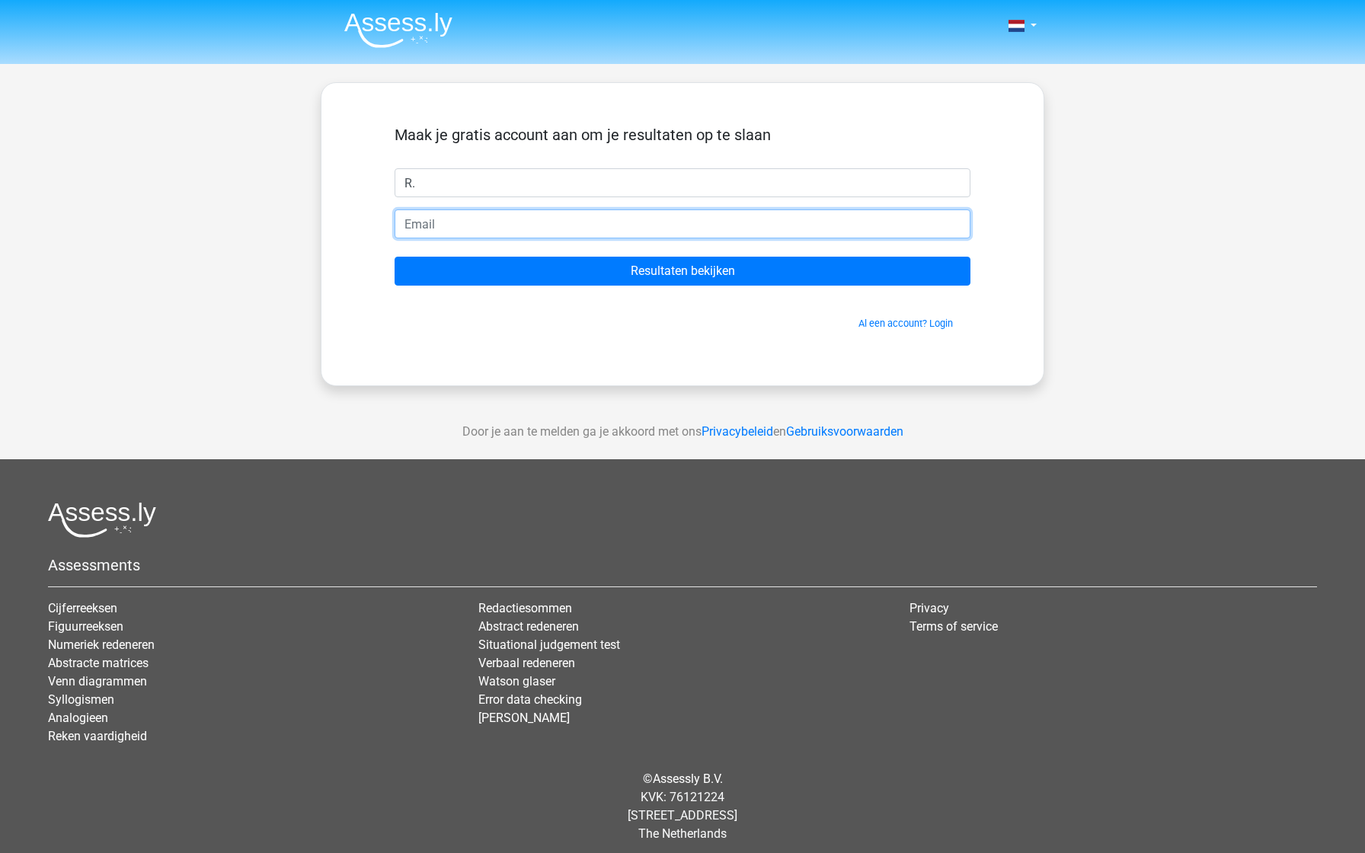
click at [449, 229] on input "email" at bounding box center [683, 223] width 576 height 29
type input "[EMAIL_ADDRESS][DOMAIN_NAME]"
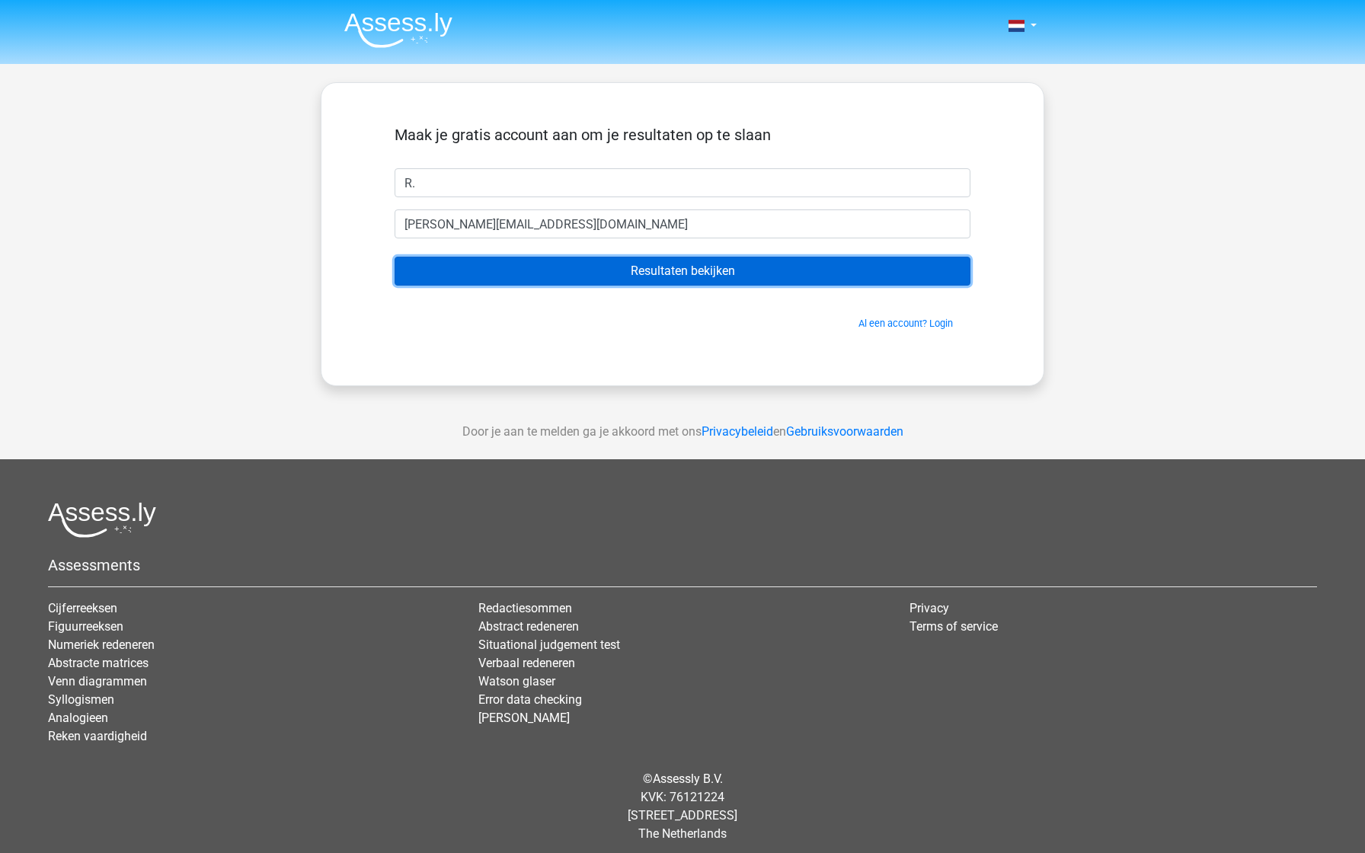
click at [593, 277] on input "Resultaten bekijken" at bounding box center [683, 271] width 576 height 29
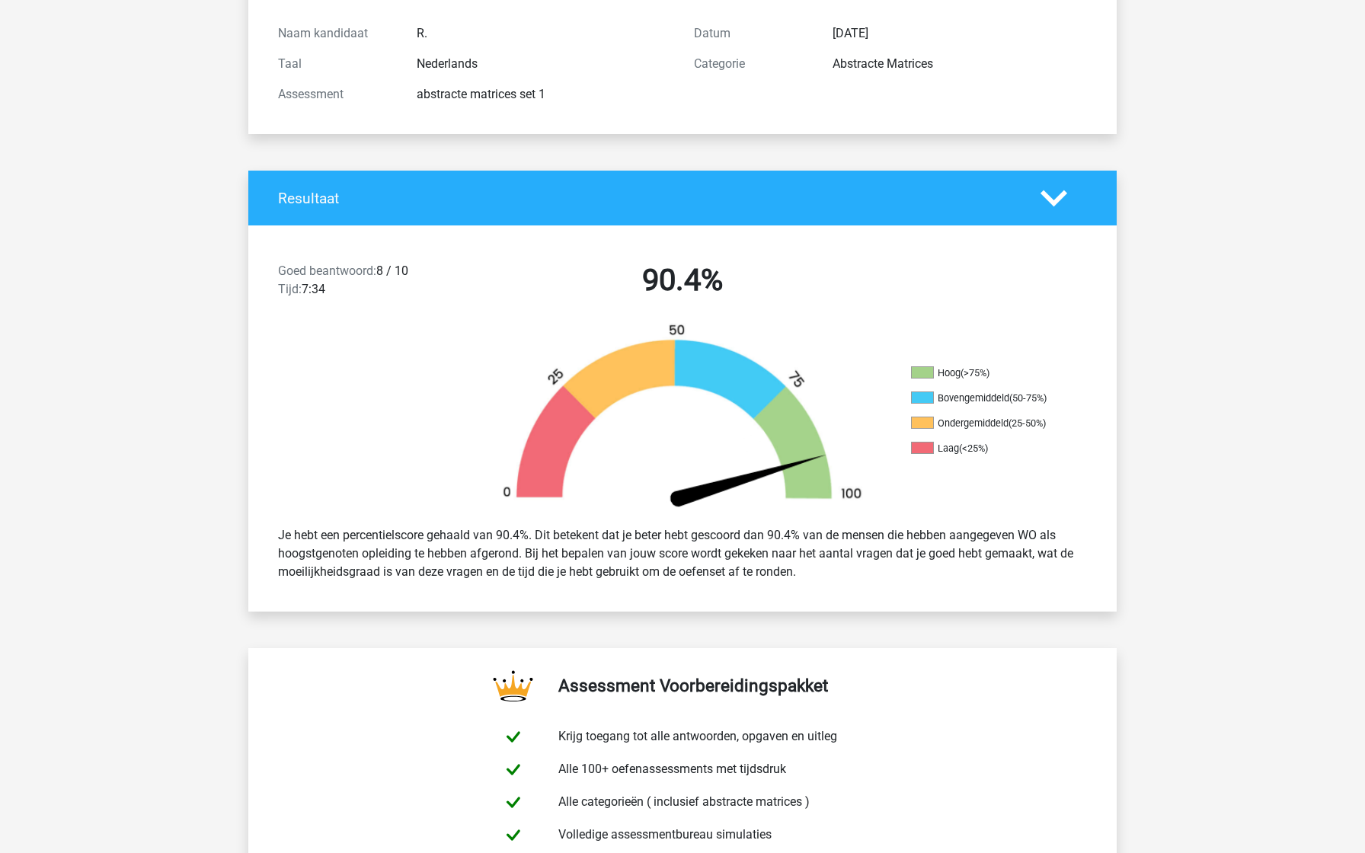
scroll to position [166, 0]
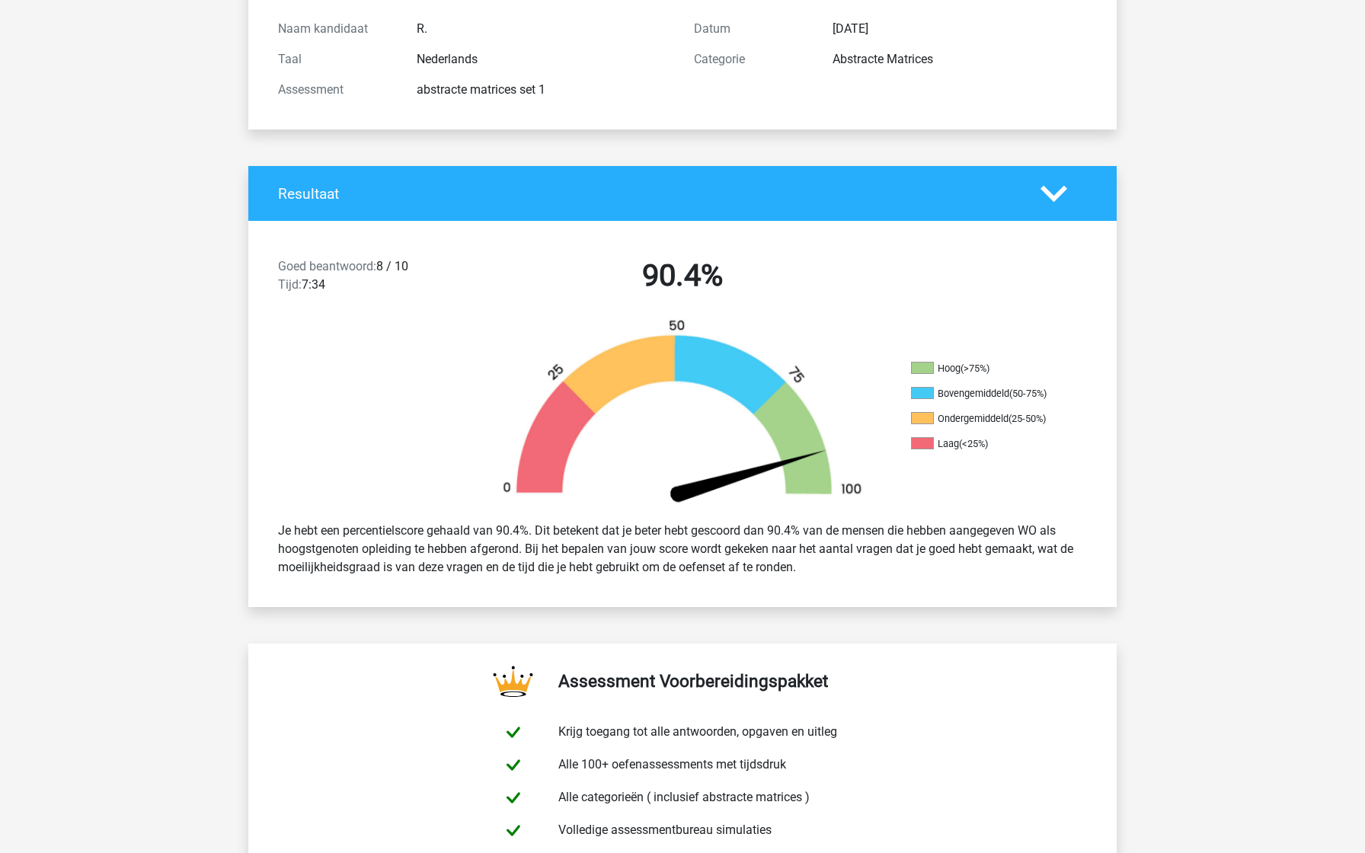
drag, startPoint x: 639, startPoint y: 531, endPoint x: 766, endPoint y: 570, distance: 132.3
click at [766, 570] on div "Je hebt een percentielscore gehaald van 90.4%. Dit betekent dat je beter hebt g…" at bounding box center [683, 549] width 832 height 67
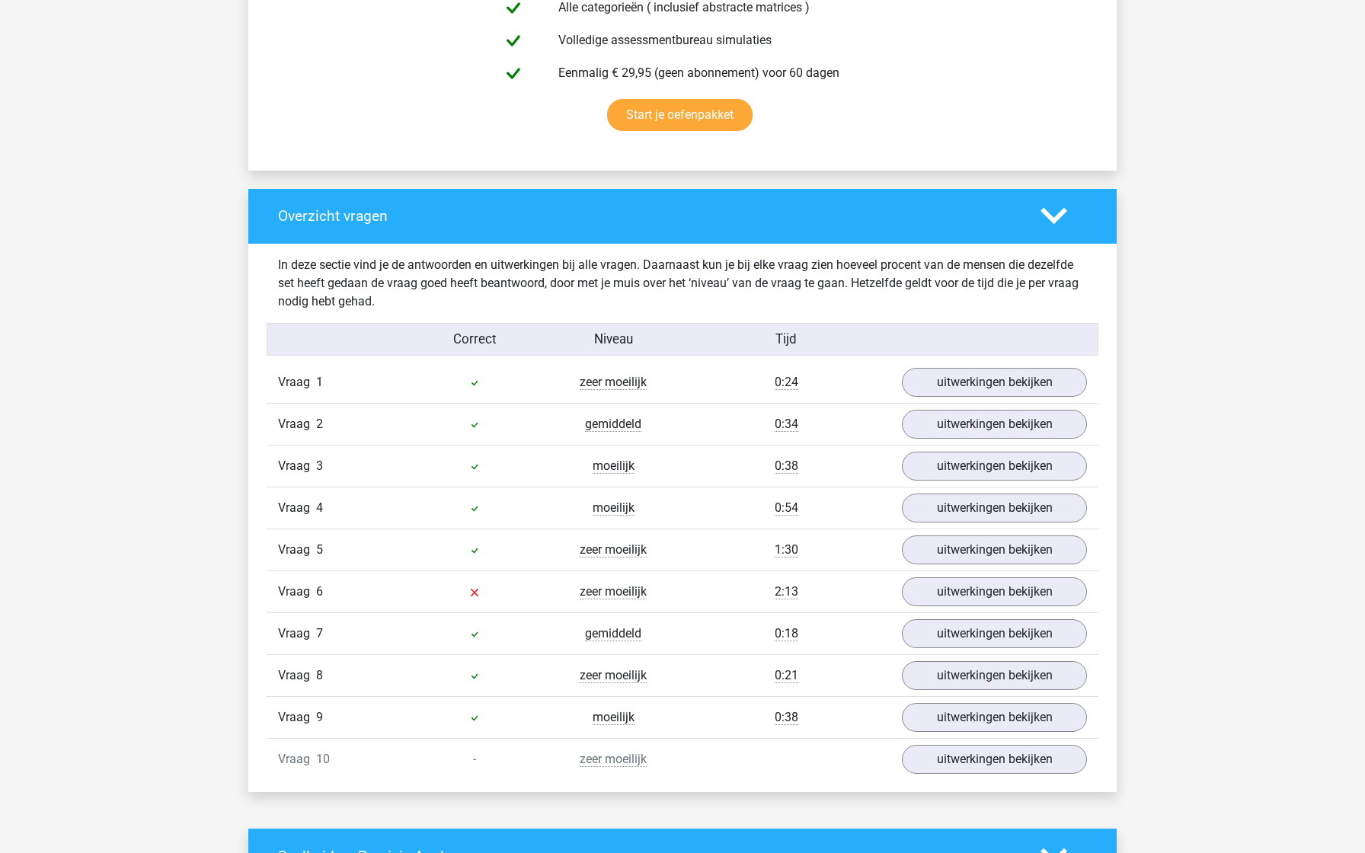
scroll to position [980, 0]
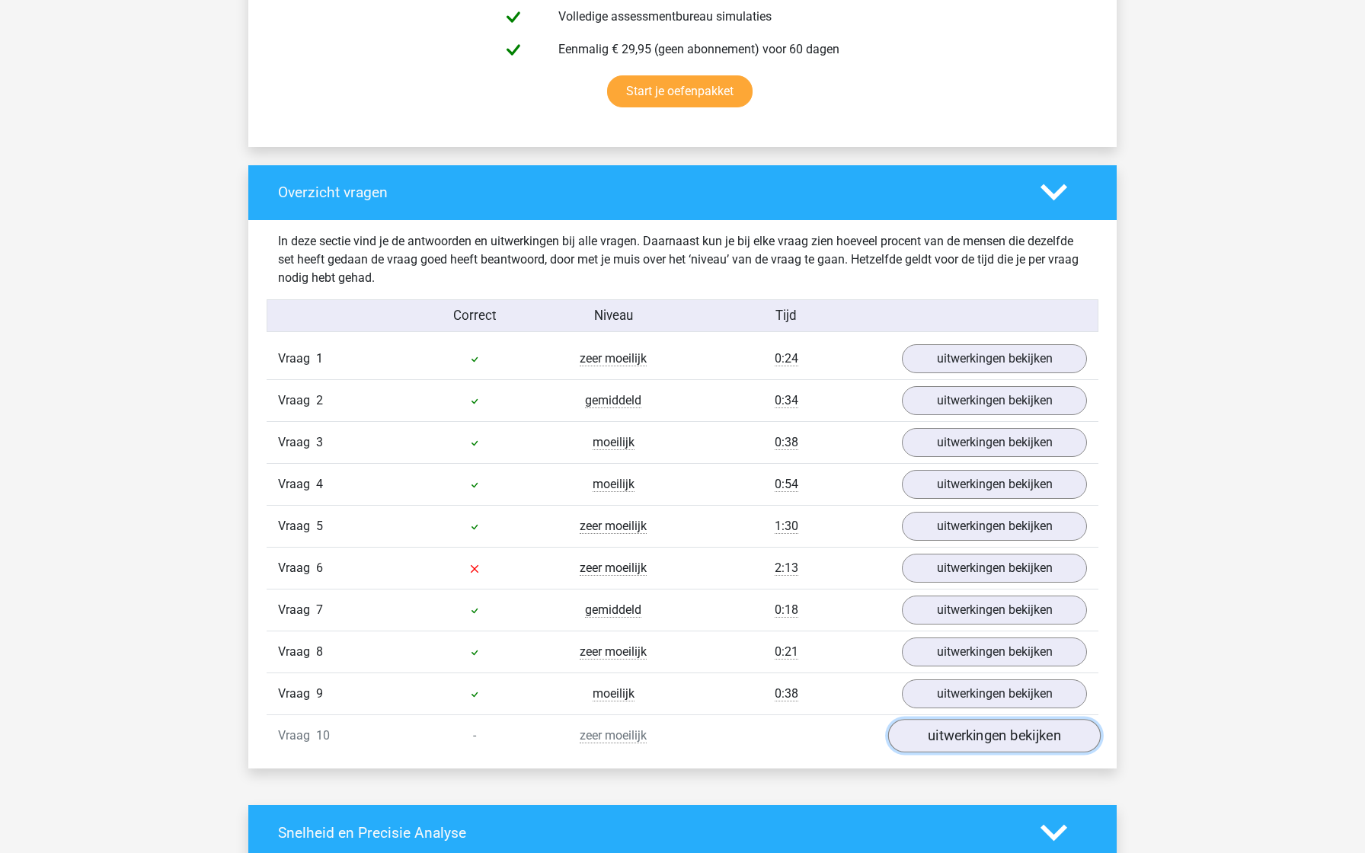
click at [921, 734] on link "uitwerkingen bekijken" at bounding box center [994, 736] width 213 height 34
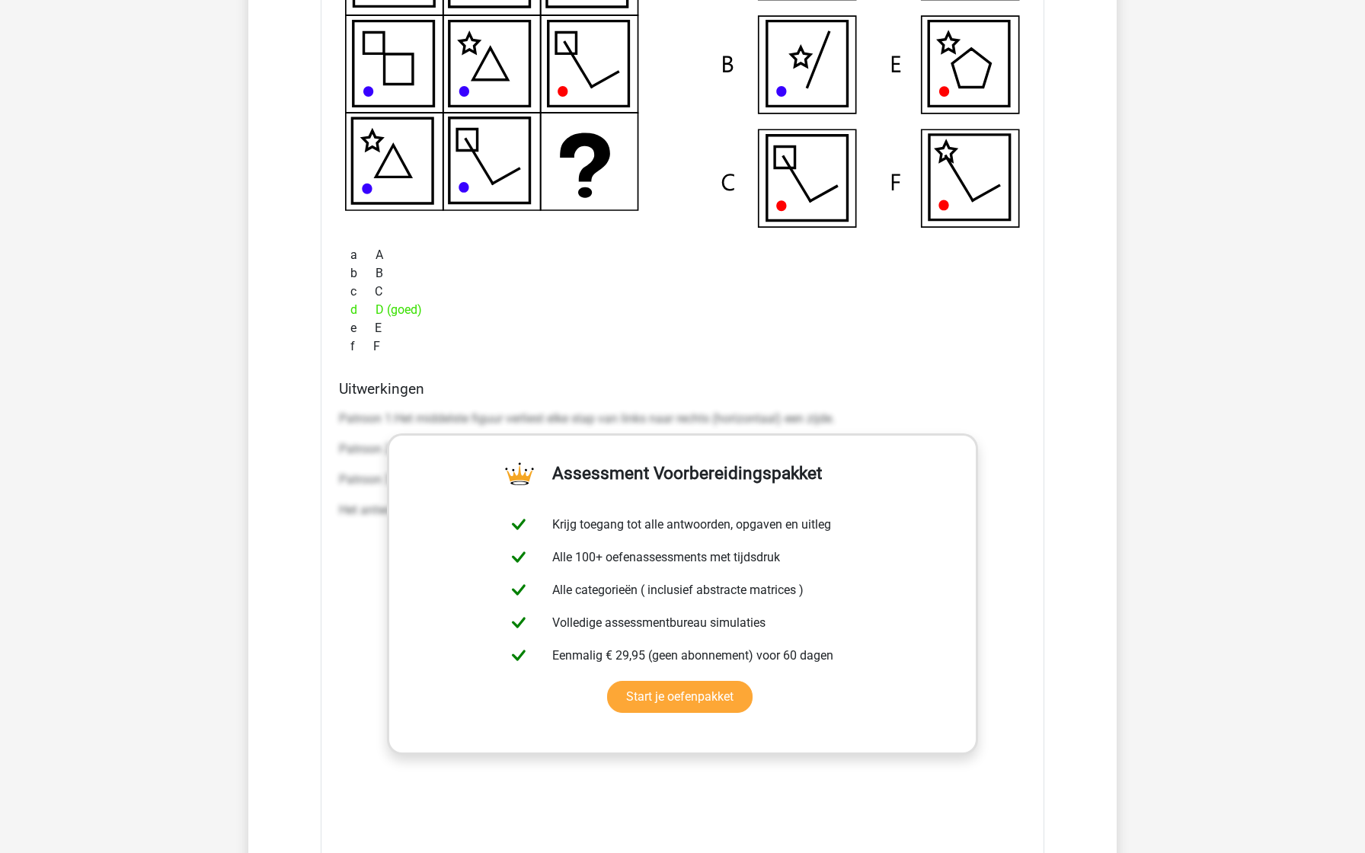
scroll to position [1890, 0]
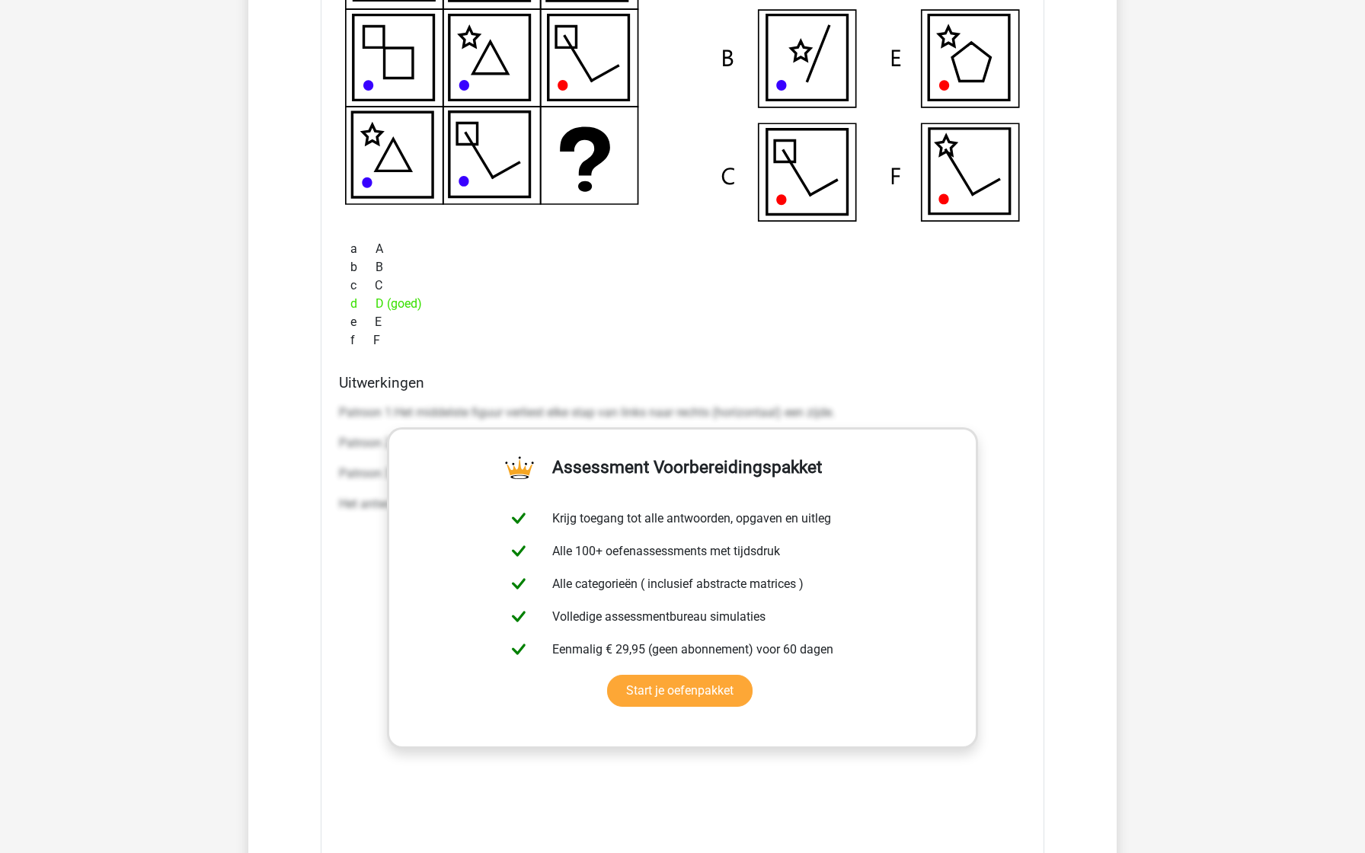
click at [1022, 574] on div "Patroon 1:Het middelste figuur verliest elke stap van links naar rechts (horizo…" at bounding box center [682, 626] width 687 height 457
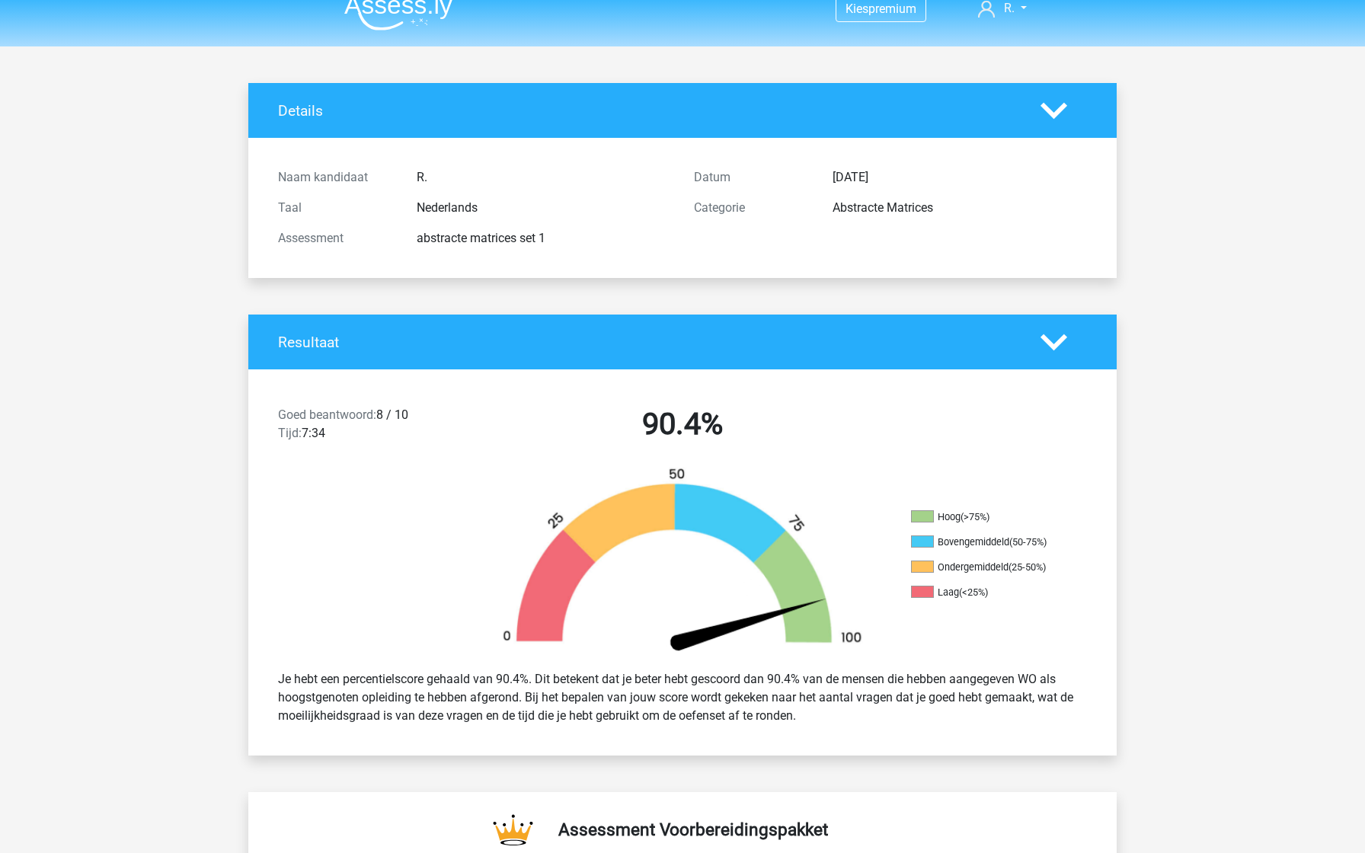
scroll to position [31, 0]
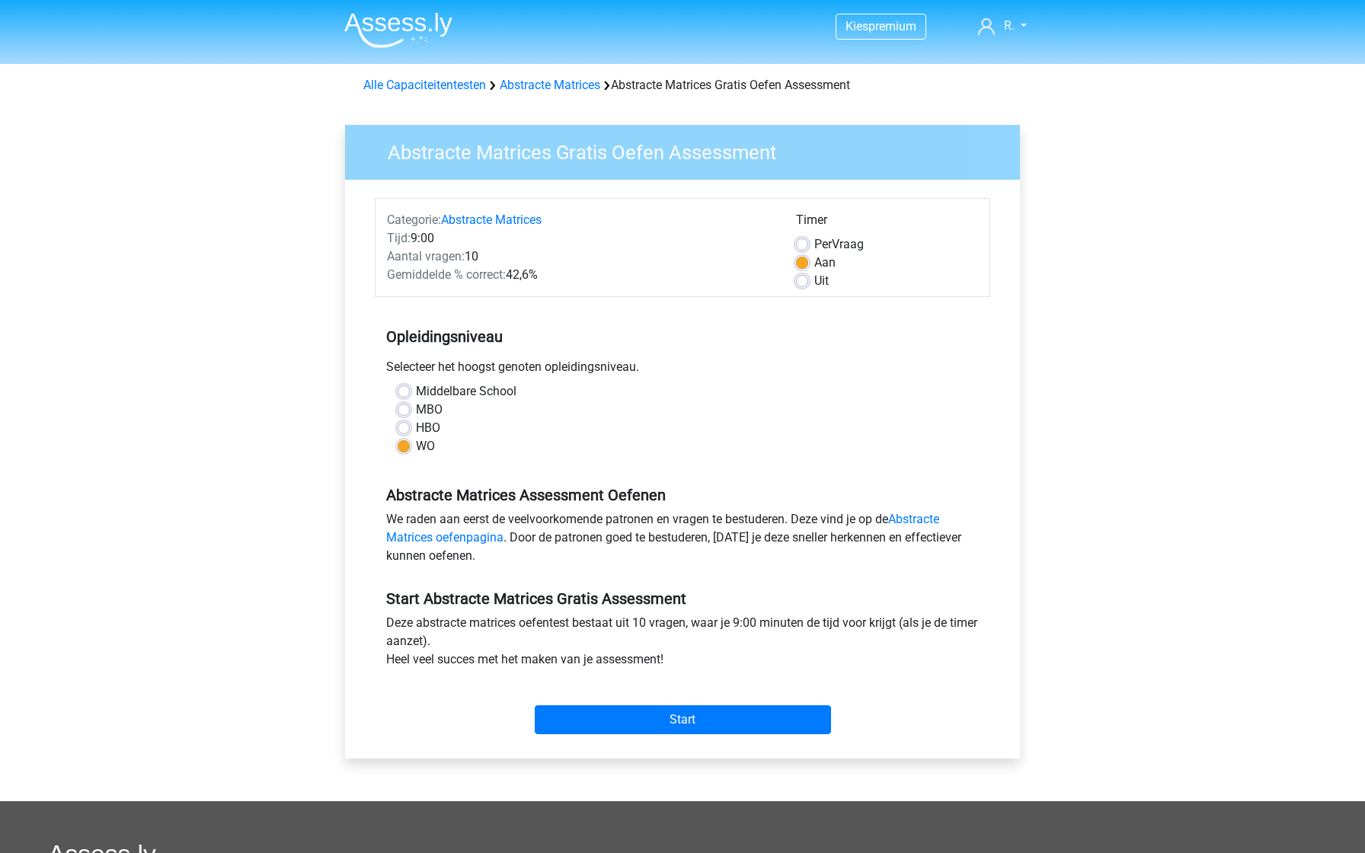
scroll to position [87, 0]
